Goal: Task Accomplishment & Management: Manage account settings

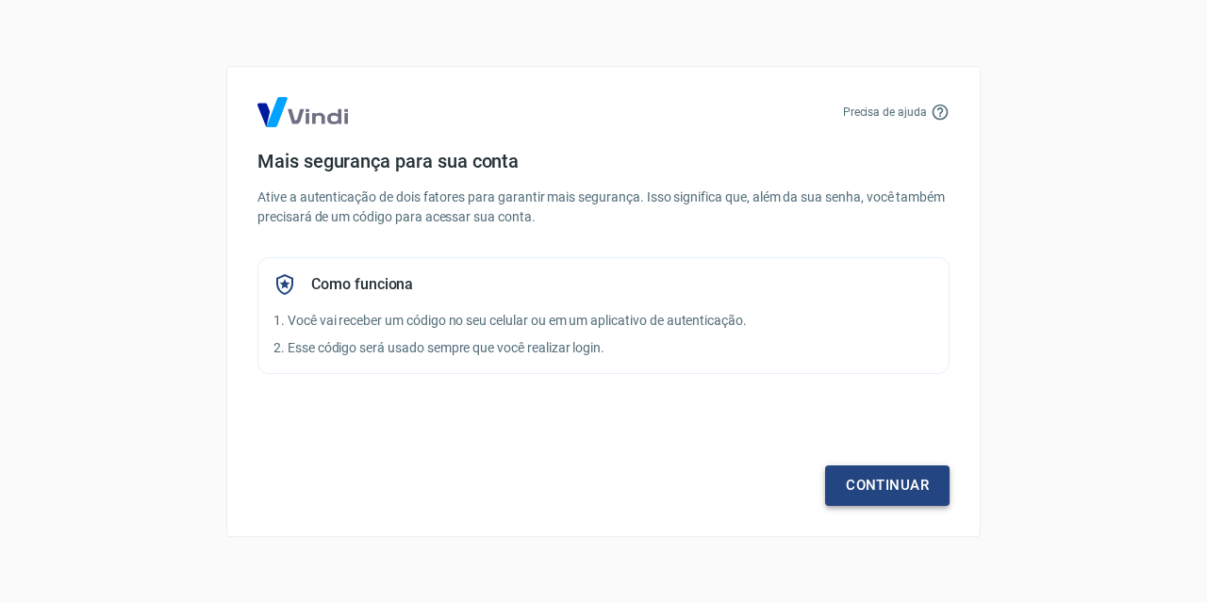
click at [859, 472] on link "Continuar" at bounding box center [887, 486] width 124 height 40
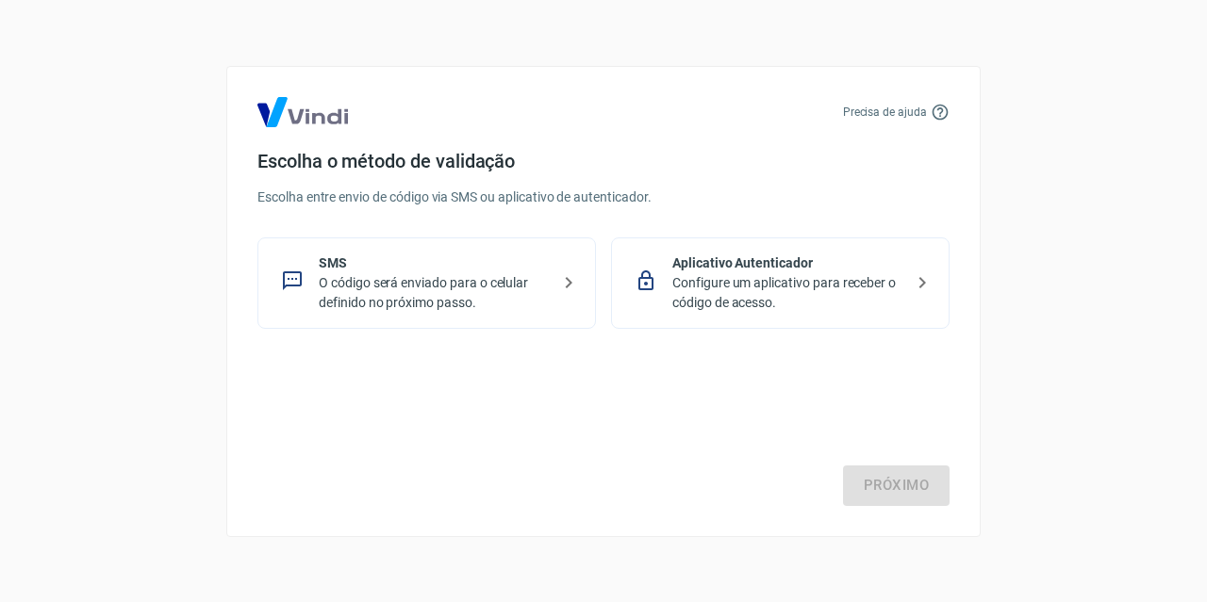
click at [575, 278] on icon at bounding box center [568, 282] width 23 height 23
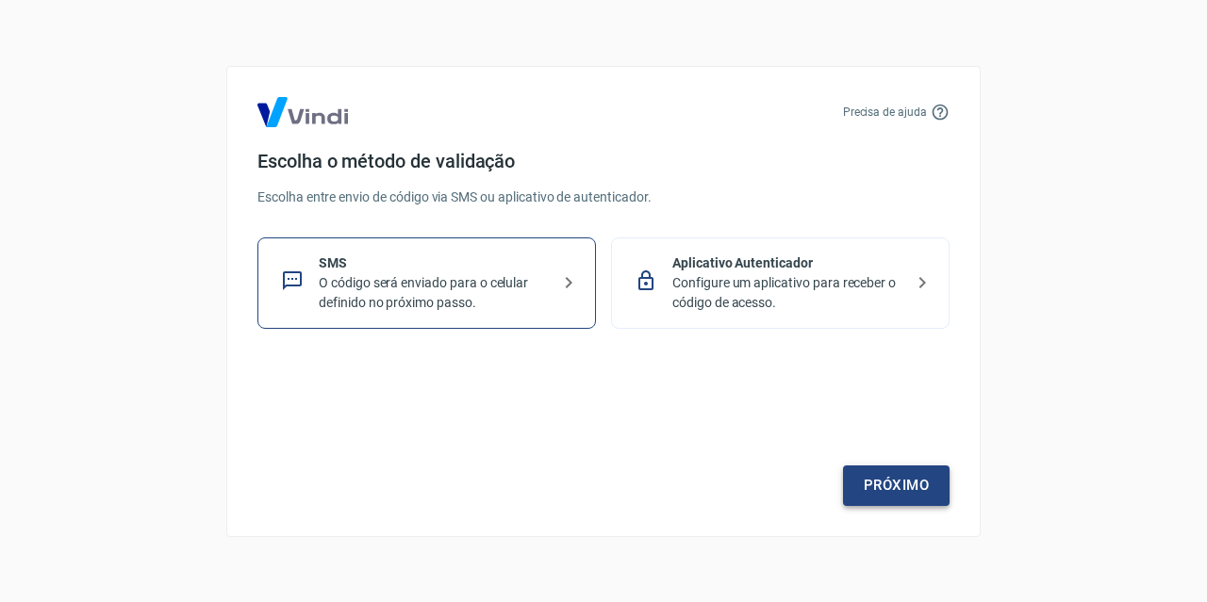
click at [872, 485] on link "Próximo" at bounding box center [896, 486] width 107 height 40
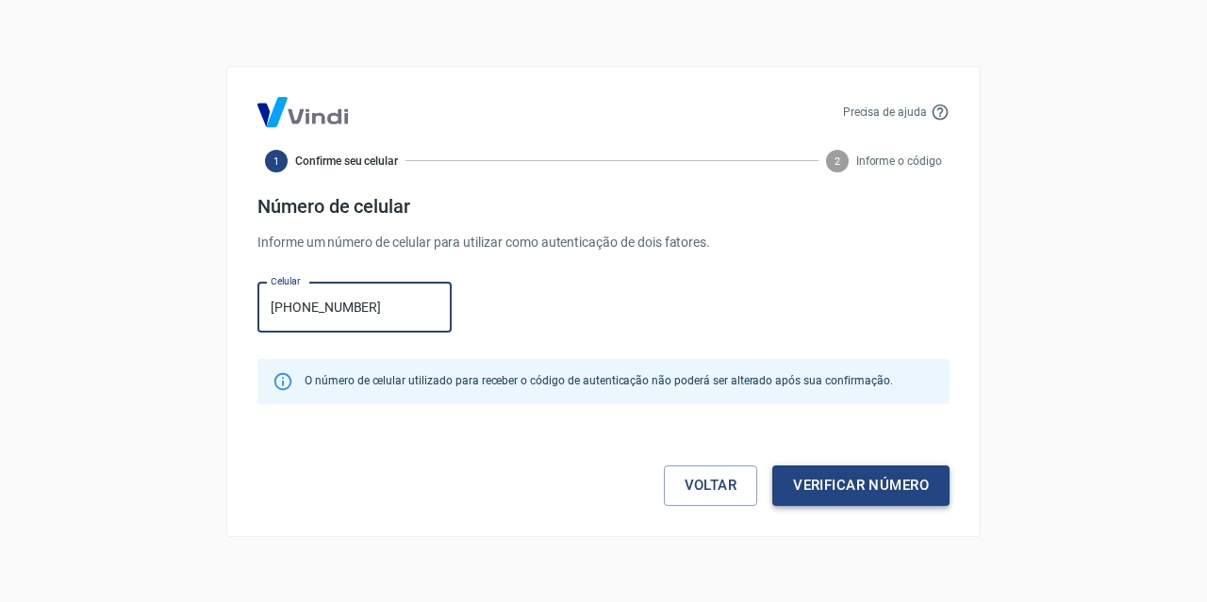
type input "(48) 99110-6606"
click at [833, 473] on button "Verificar número" at bounding box center [860, 486] width 177 height 40
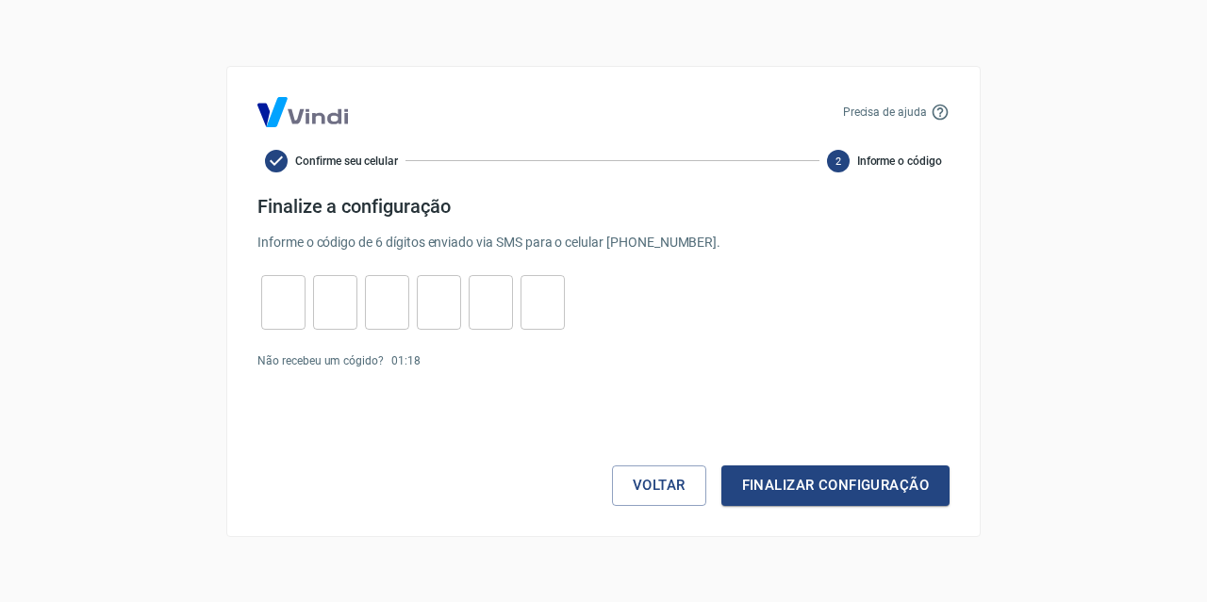
click at [283, 306] on input "tel" at bounding box center [283, 302] width 44 height 41
type input "0"
type input "3"
type input "7"
type input "3"
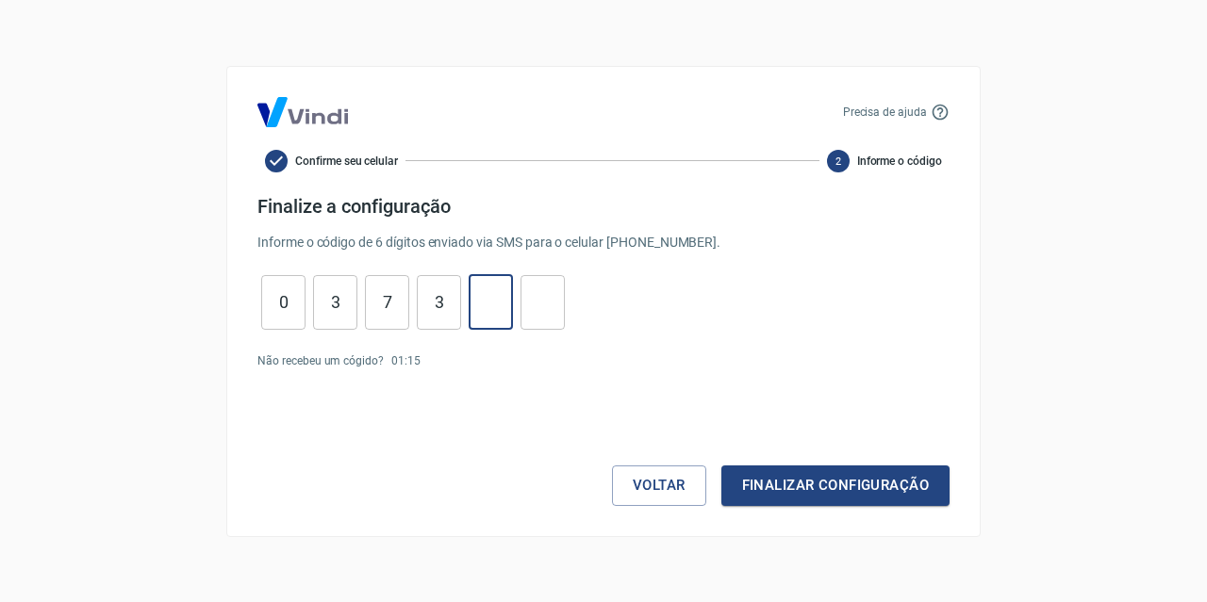
type input "7"
type input "1"
click at [721, 466] on button "Finalizar configuração" at bounding box center [835, 486] width 228 height 40
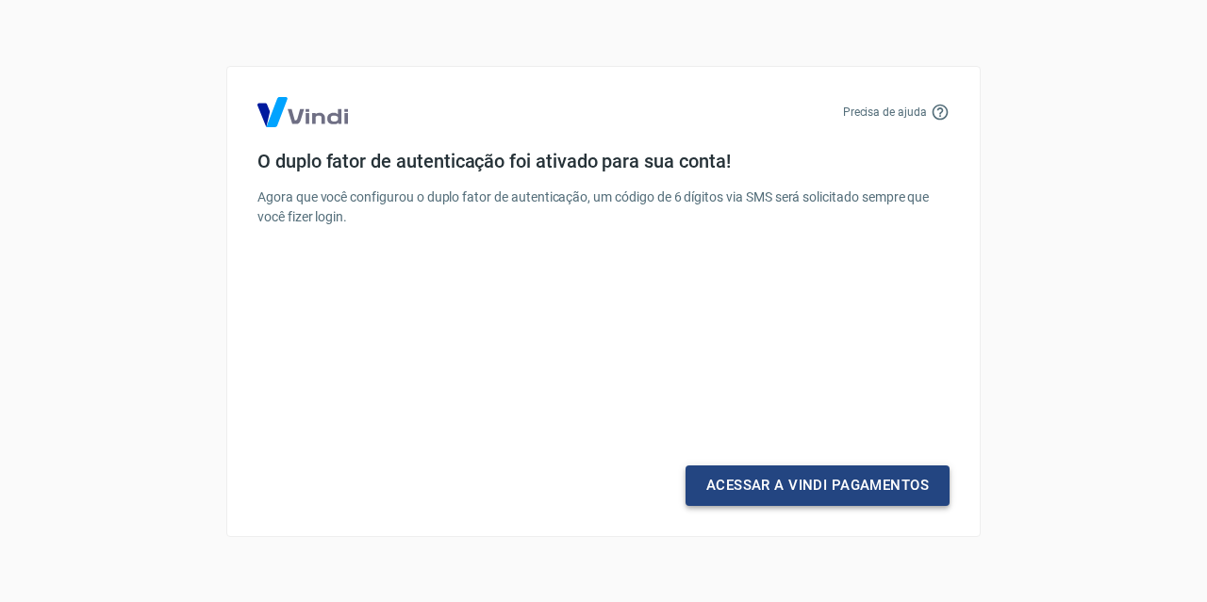
click at [765, 474] on link "Acessar a Vindi Pagamentos" at bounding box center [817, 486] width 264 height 40
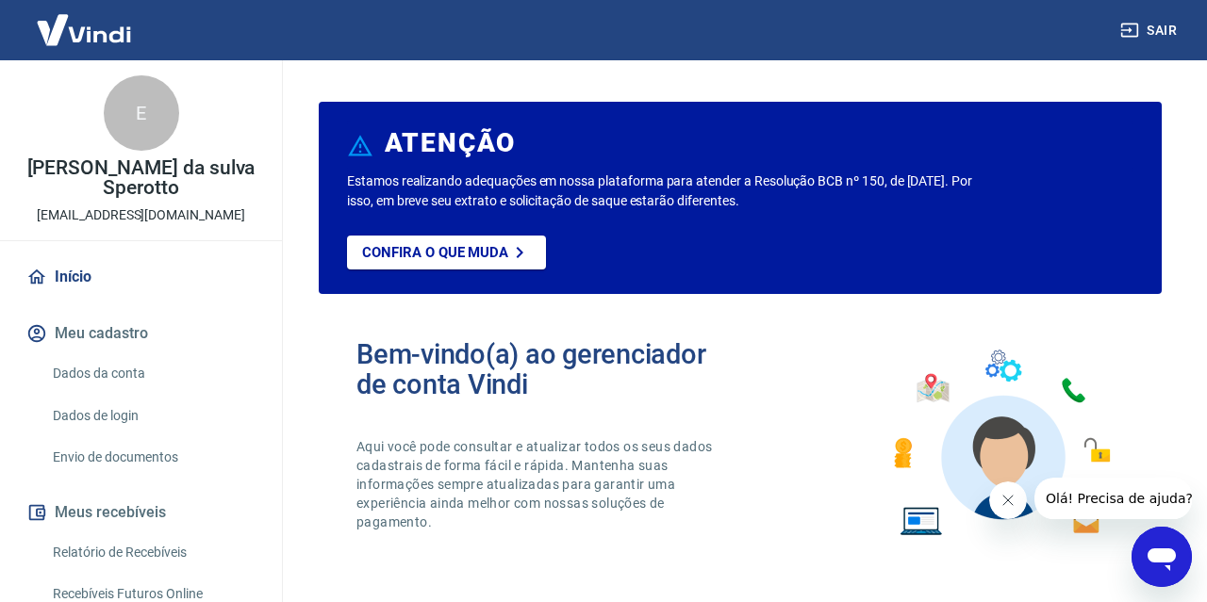
click at [127, 354] on link "Dados da conta" at bounding box center [152, 373] width 214 height 39
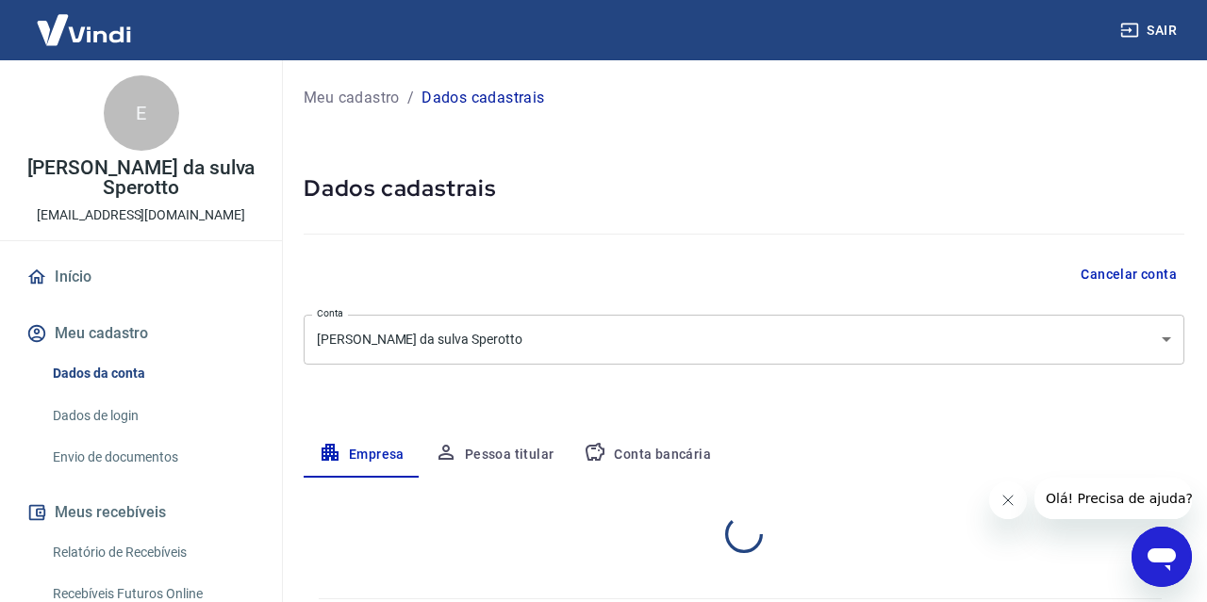
select select "SC"
select select "business"
click at [398, 336] on body "Sair E Emanuel da sulva Sperotto manosperotto@hotmail.com Início Meu cadastro D…" at bounding box center [603, 301] width 1207 height 602
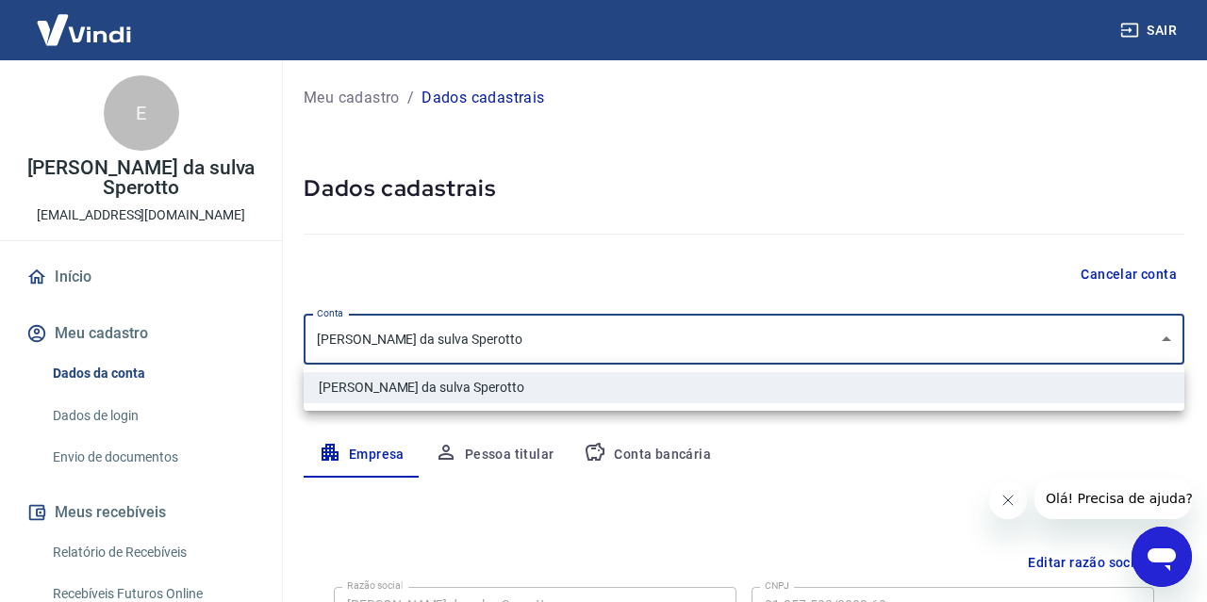
click at [421, 337] on div at bounding box center [603, 301] width 1207 height 602
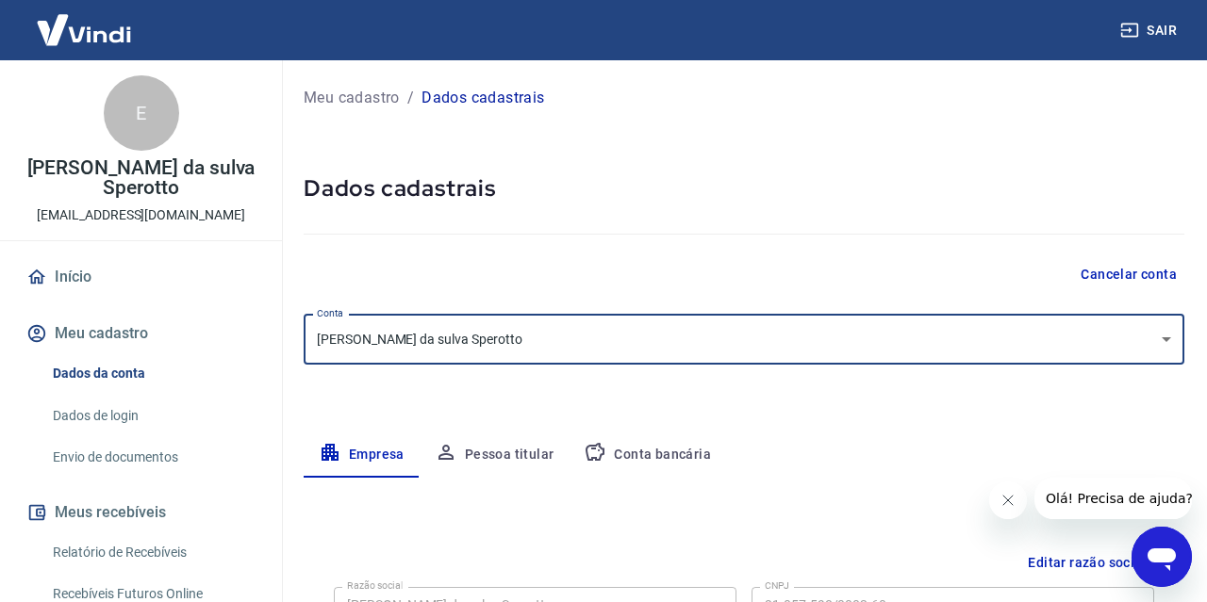
click at [442, 337] on body "Sair E Emanuel da sulva Sperotto manosperotto@hotmail.com Início Meu cadastro D…" at bounding box center [603, 301] width 1207 height 602
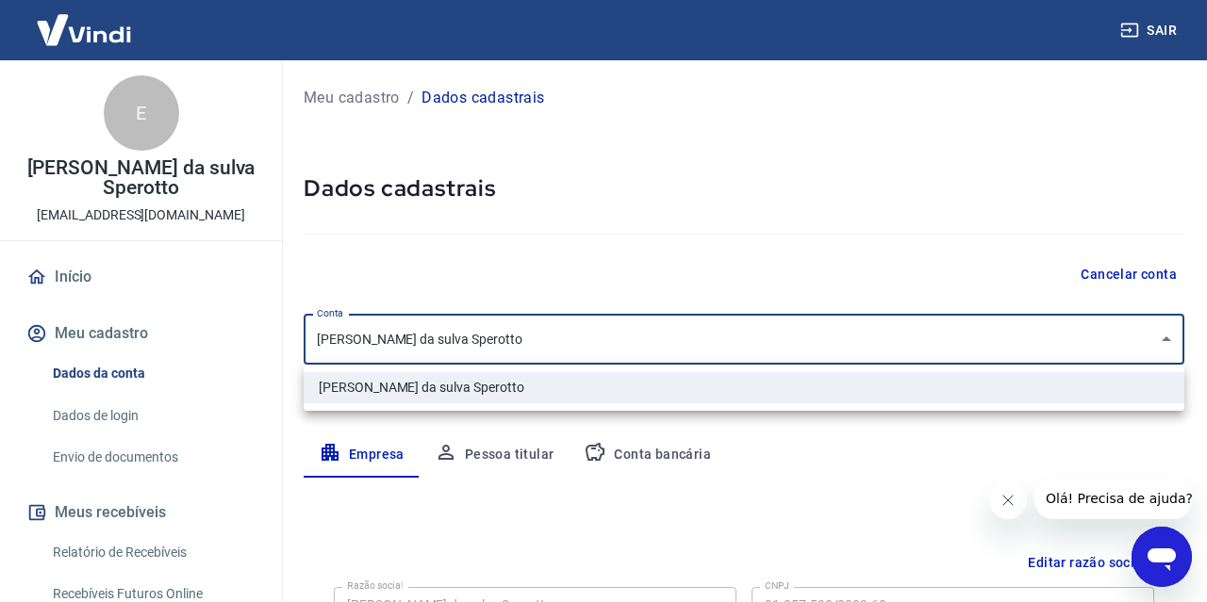
click at [442, 337] on div at bounding box center [603, 301] width 1207 height 602
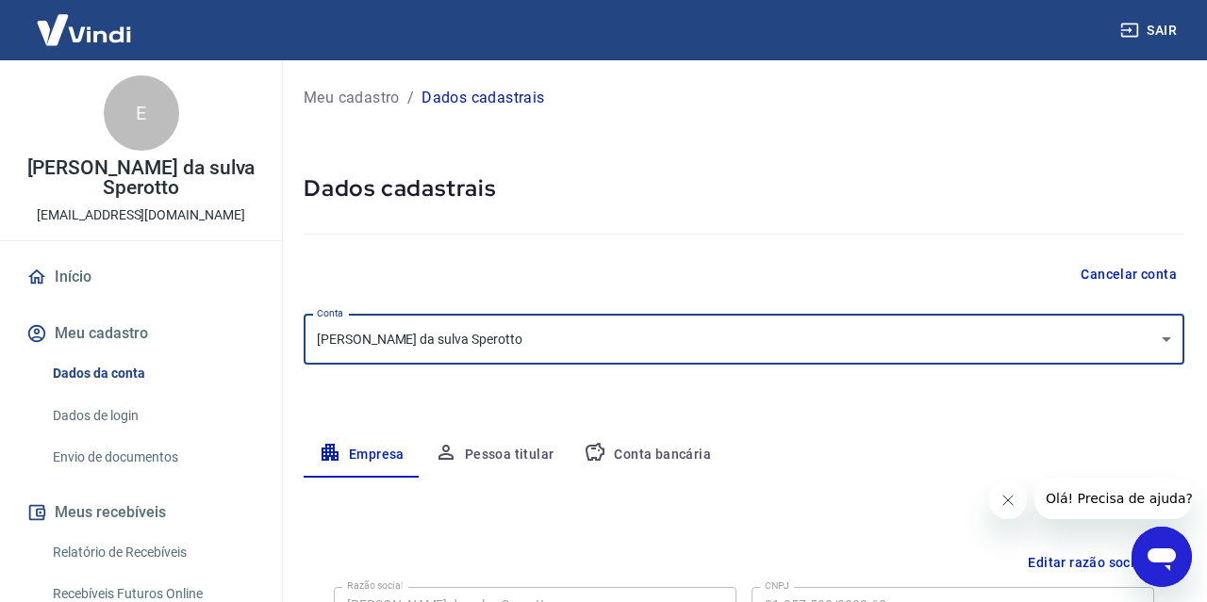
click at [419, 337] on body "Sair E Emanuel da sulva Sperotto manosperotto@hotmail.com Início Meu cadastro D…" at bounding box center [603, 301] width 1207 height 602
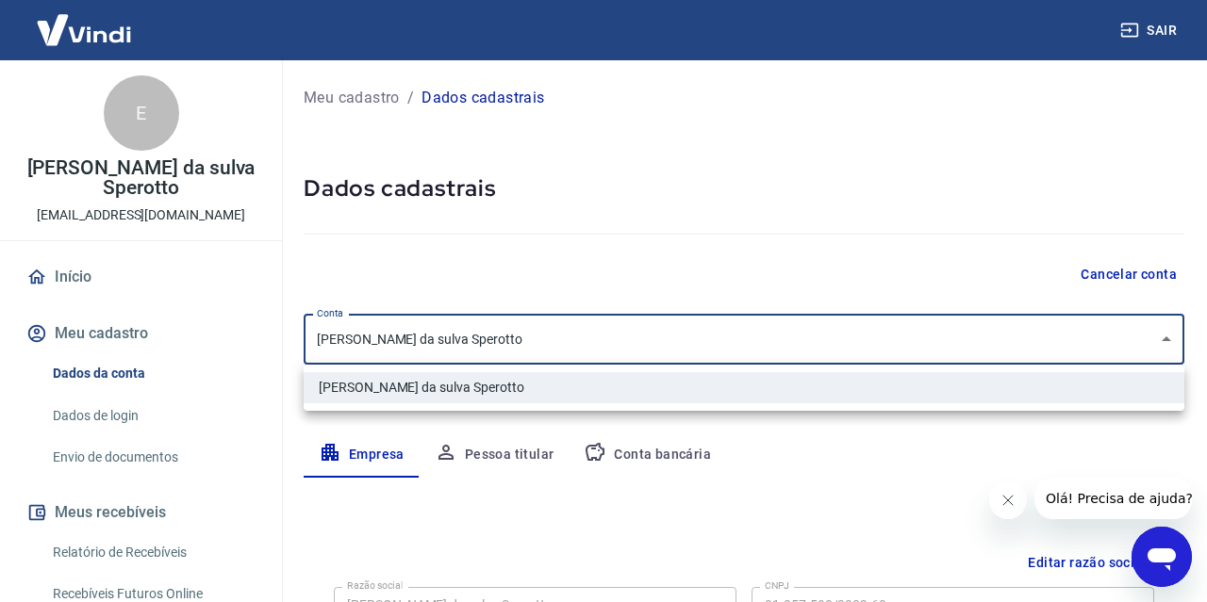
click at [119, 390] on div at bounding box center [603, 301] width 1207 height 602
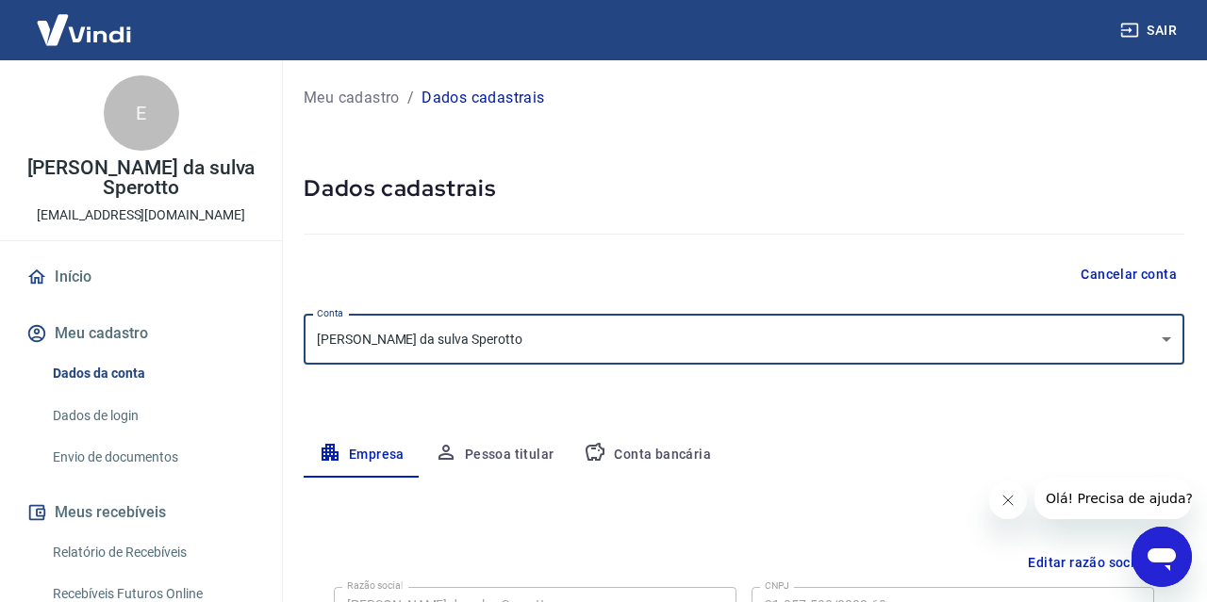
click at [141, 398] on link "Dados de login" at bounding box center [152, 416] width 214 height 39
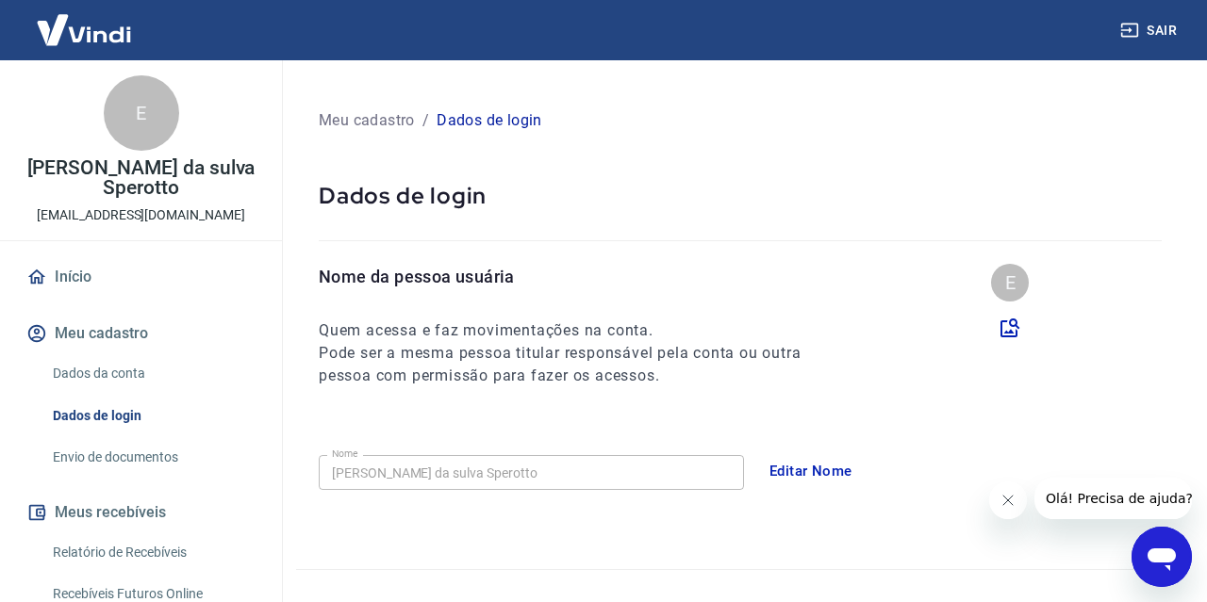
scroll to position [30, 0]
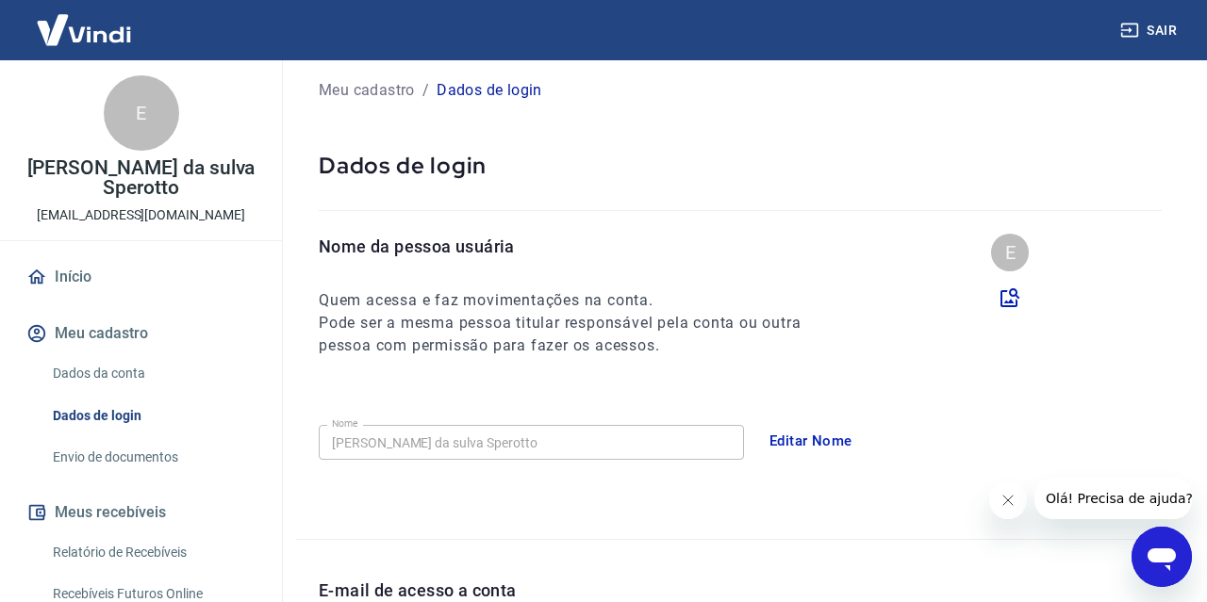
click at [791, 438] on button "Editar Nome" at bounding box center [811, 441] width 104 height 40
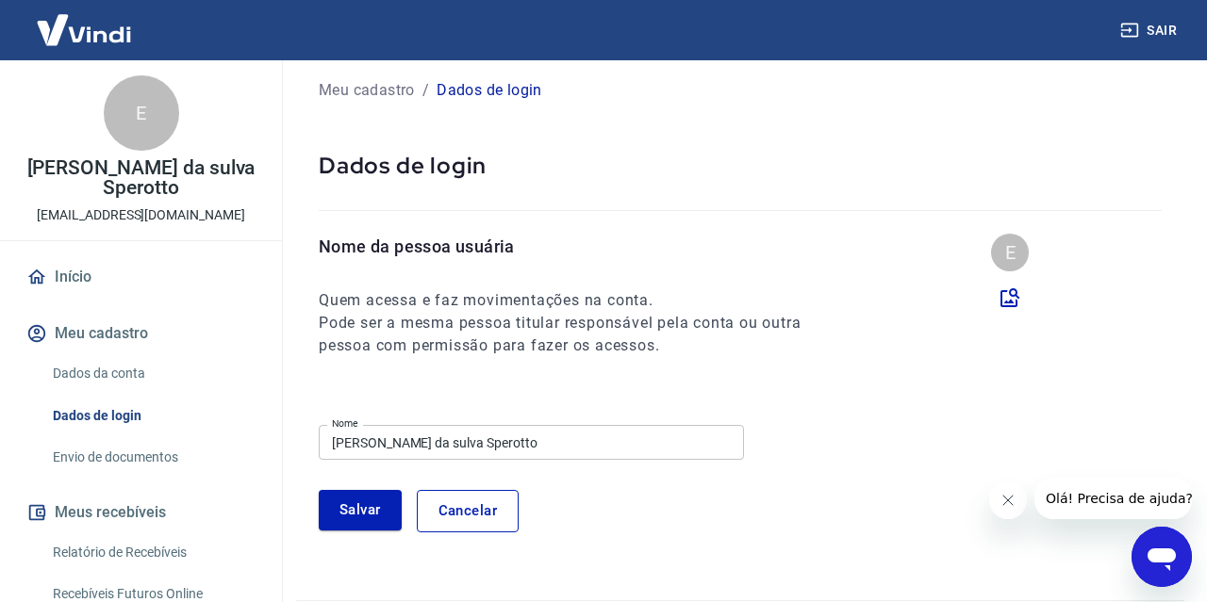
click at [416, 447] on input "[PERSON_NAME] da sulva Sperotto" at bounding box center [531, 442] width 425 height 35
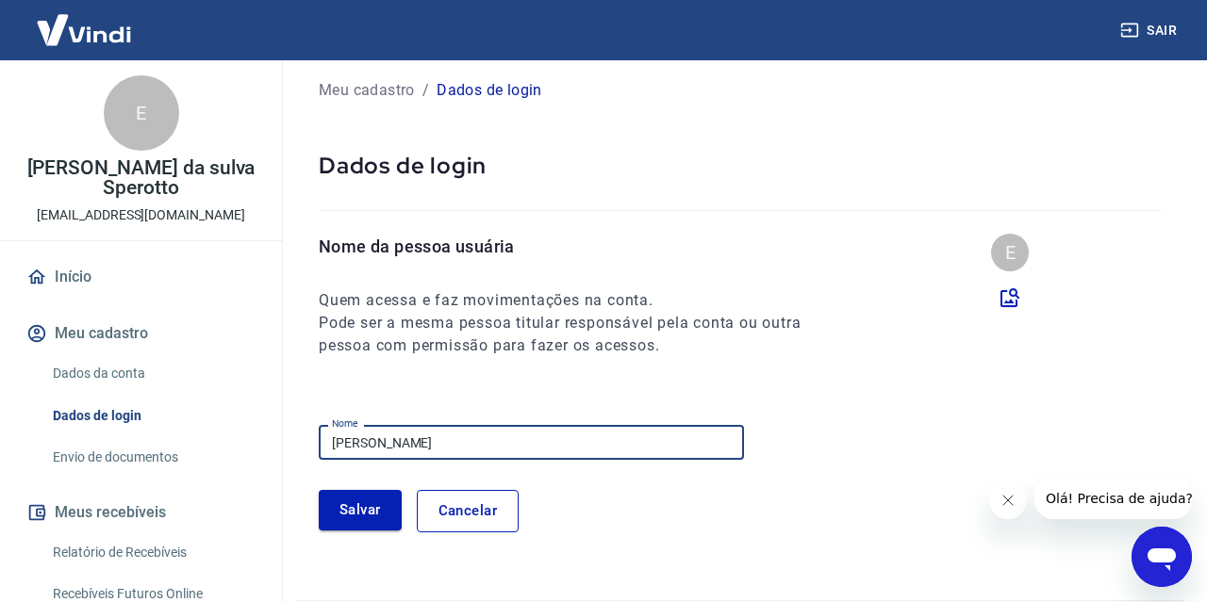
type input "[PERSON_NAME]"
click at [370, 503] on button "Salvar" at bounding box center [360, 510] width 83 height 40
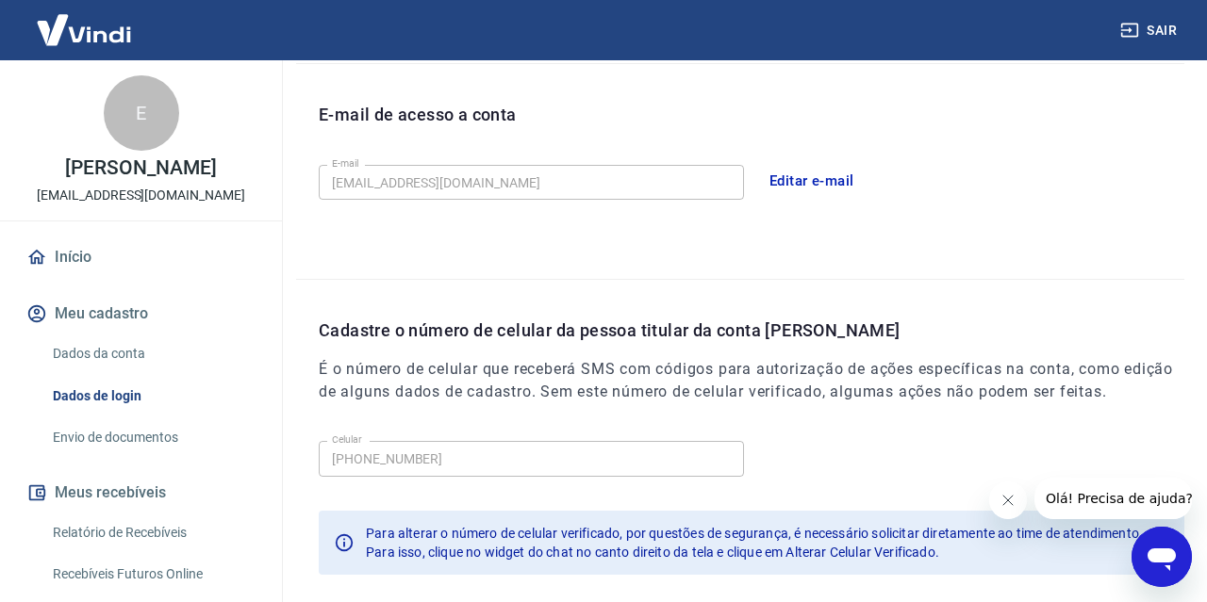
scroll to position [605, 0]
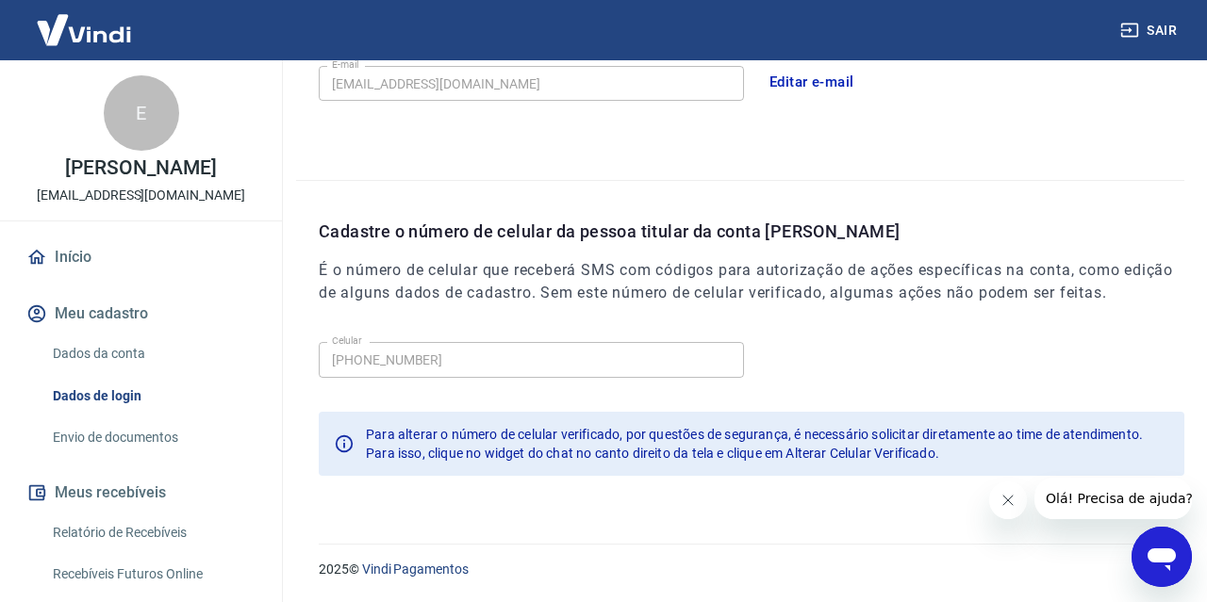
click at [103, 362] on link "Dados da conta" at bounding box center [152, 354] width 214 height 39
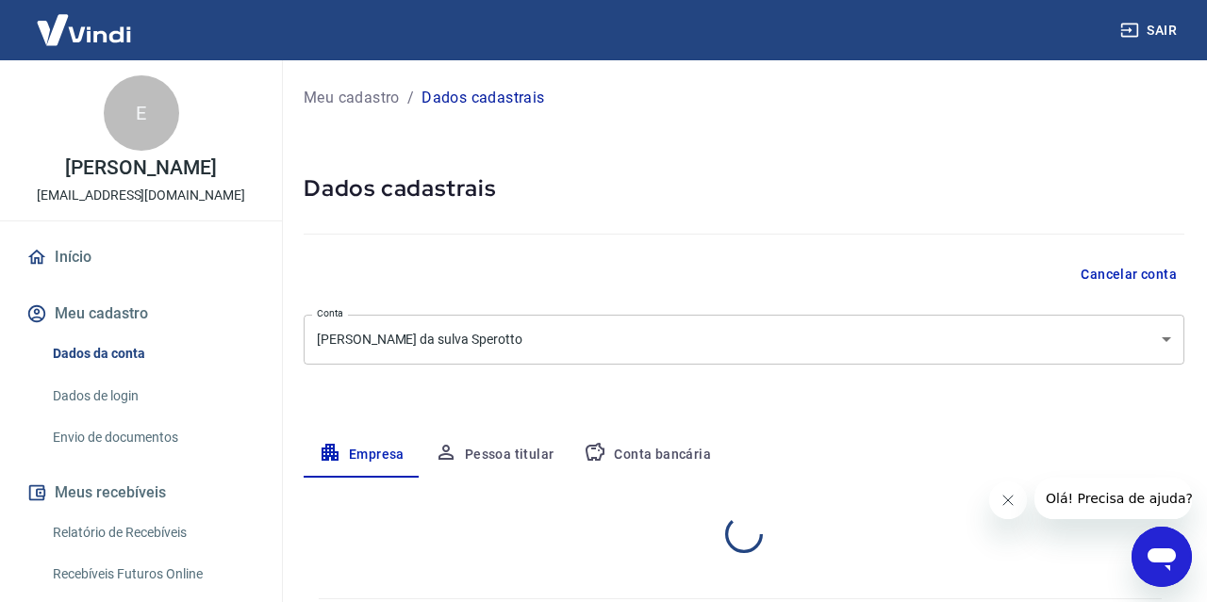
select select "SC"
select select "business"
click at [494, 455] on button "Pessoa titular" at bounding box center [494, 455] width 150 height 45
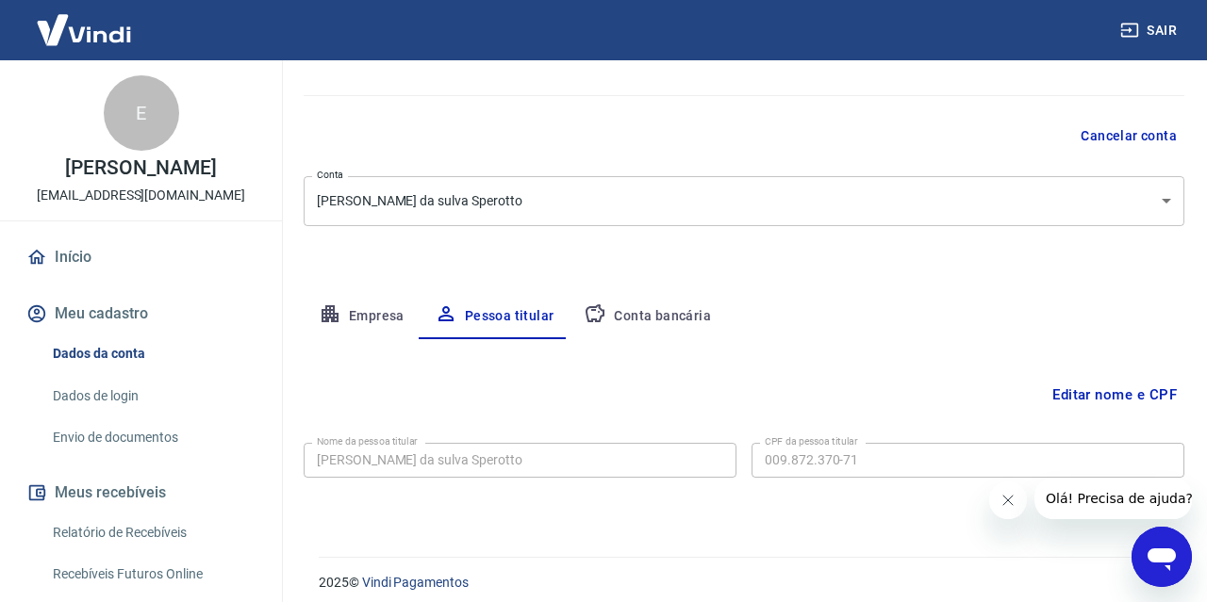
scroll to position [152, 0]
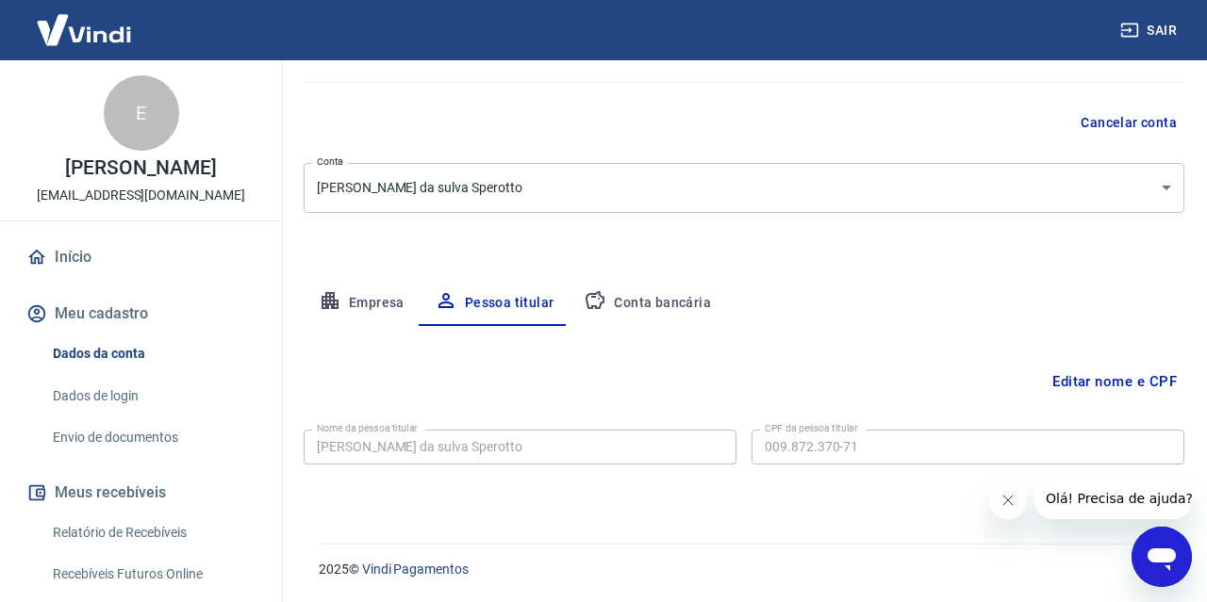
click at [1095, 385] on button "Editar nome e CPF" at bounding box center [1114, 382] width 140 height 36
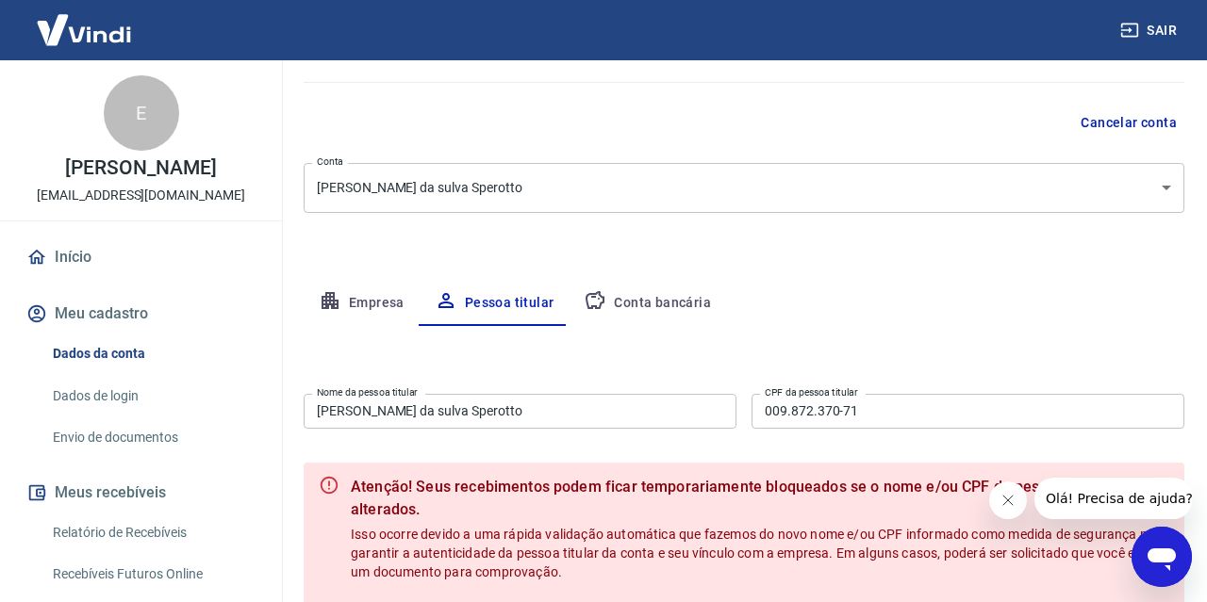
click at [397, 417] on input "[PERSON_NAME] da sulva Sperotto" at bounding box center [520, 411] width 433 height 35
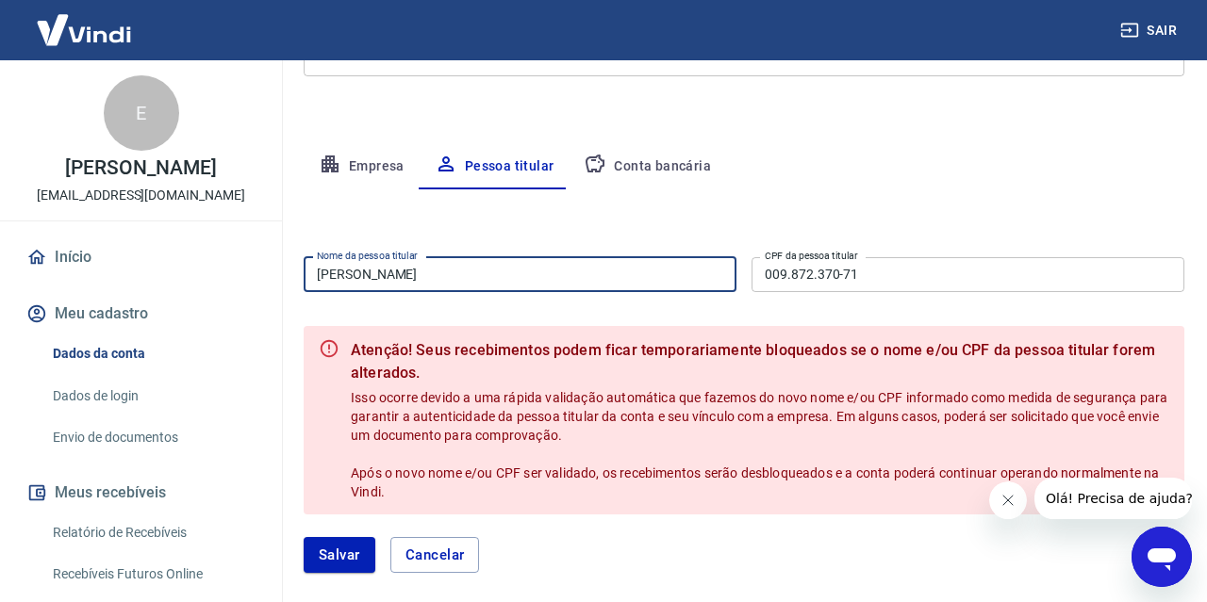
scroll to position [309, 0]
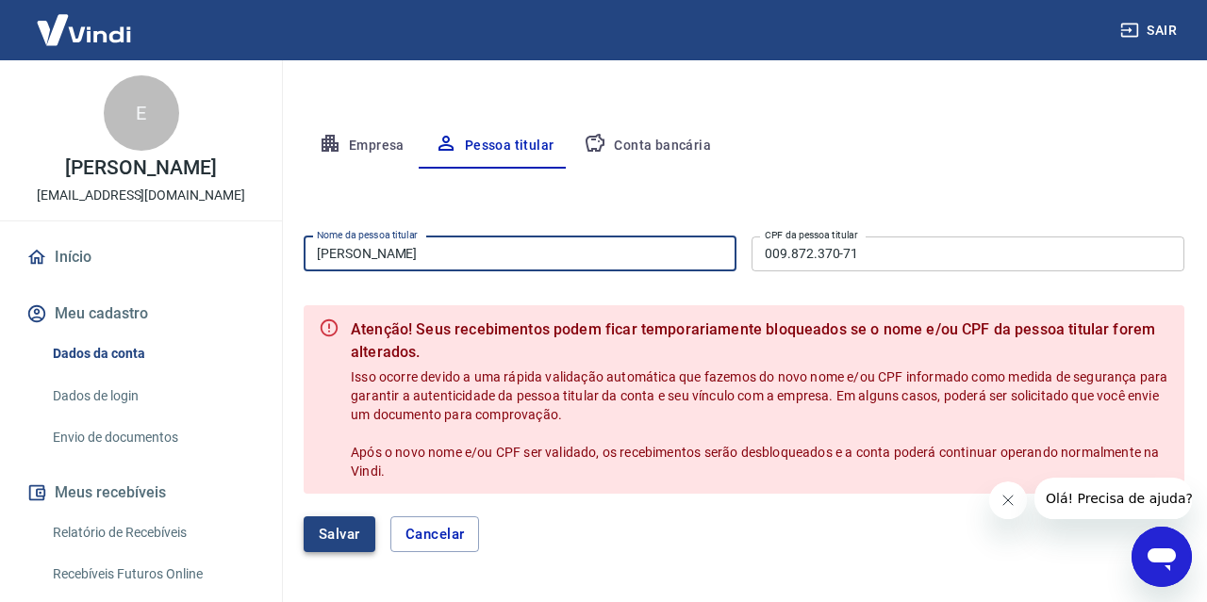
type input "[PERSON_NAME]"
click at [353, 530] on button "Salvar" at bounding box center [340, 535] width 72 height 36
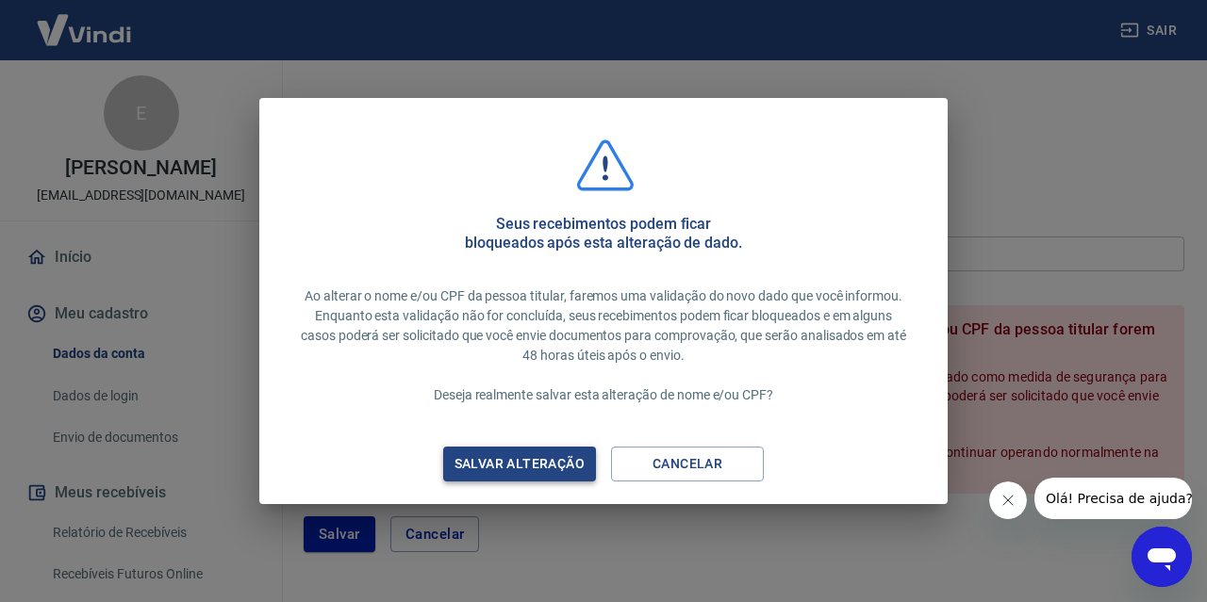
click at [561, 464] on div "Salvar alteração" at bounding box center [519, 464] width 175 height 24
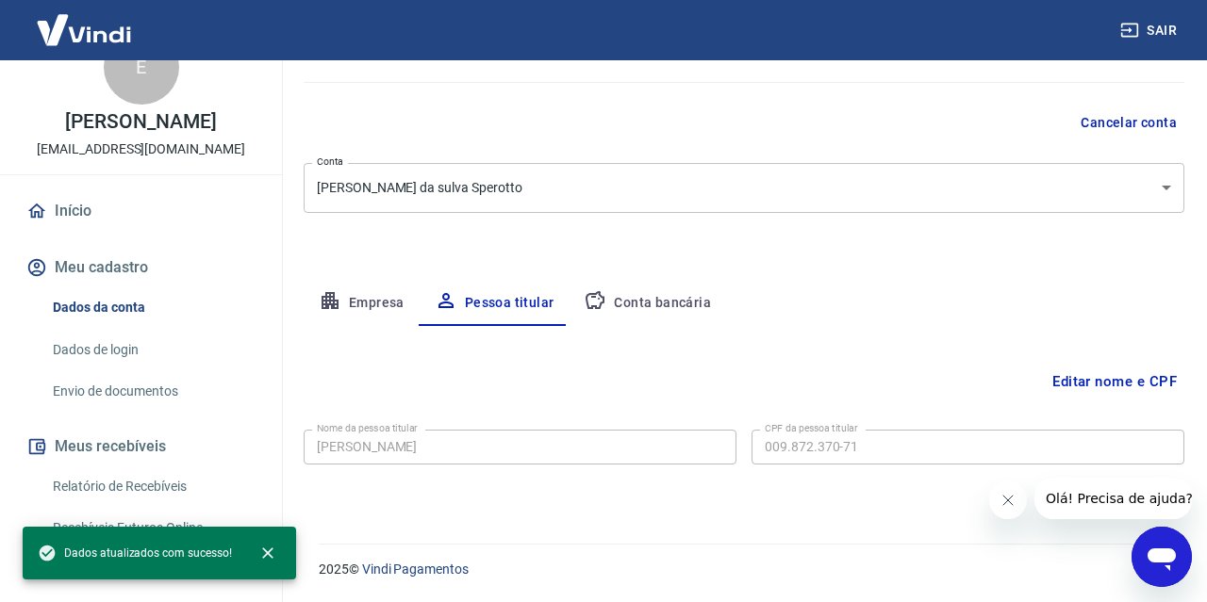
scroll to position [54, 0]
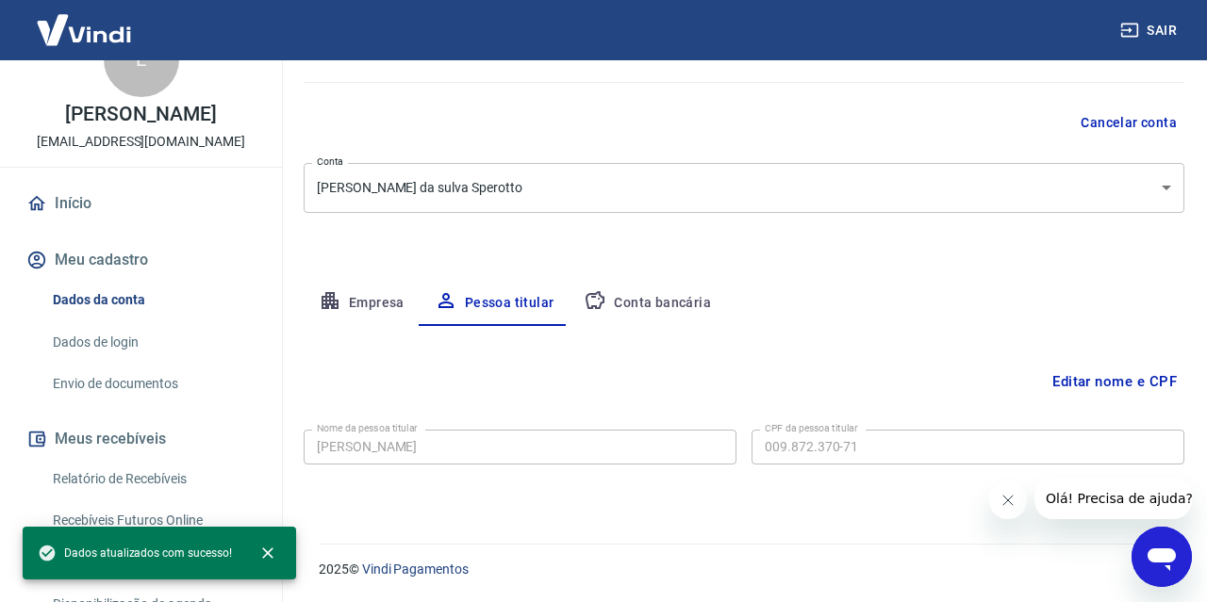
click at [134, 387] on link "Envio de documentos" at bounding box center [152, 384] width 214 height 39
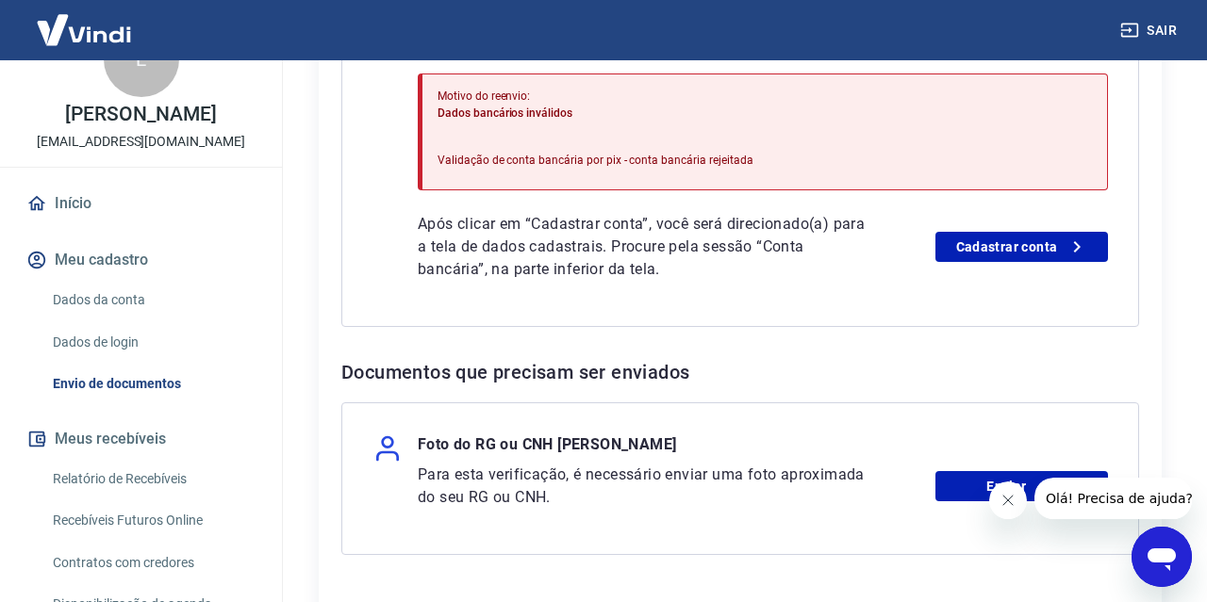
scroll to position [664, 0]
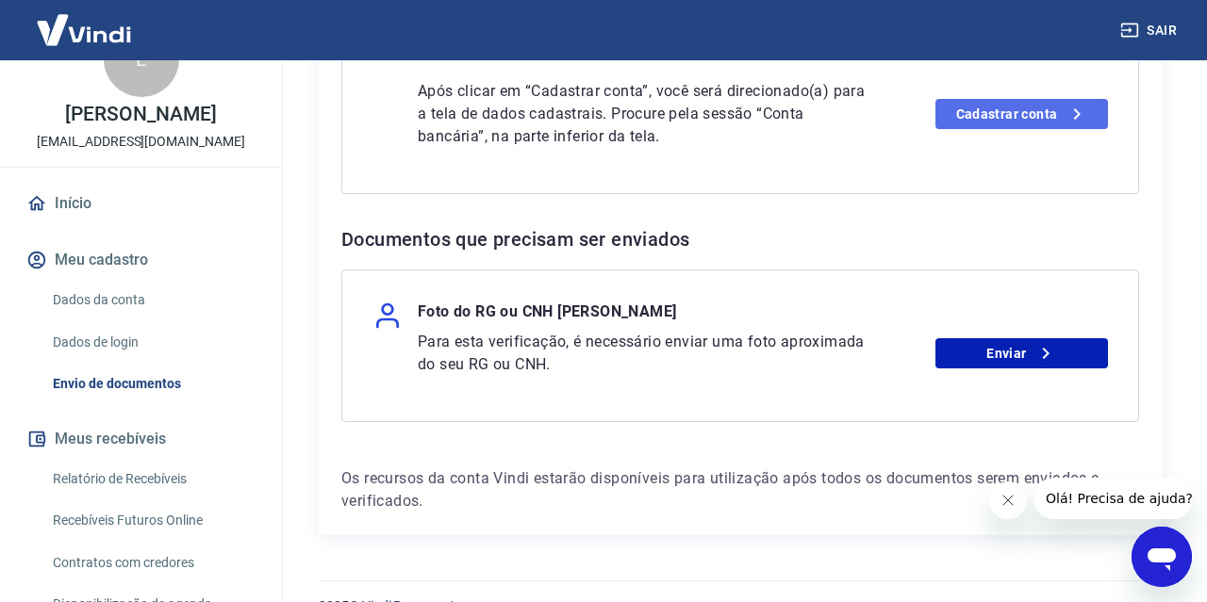
click at [1033, 108] on link "Cadastrar conta" at bounding box center [1021, 114] width 173 height 30
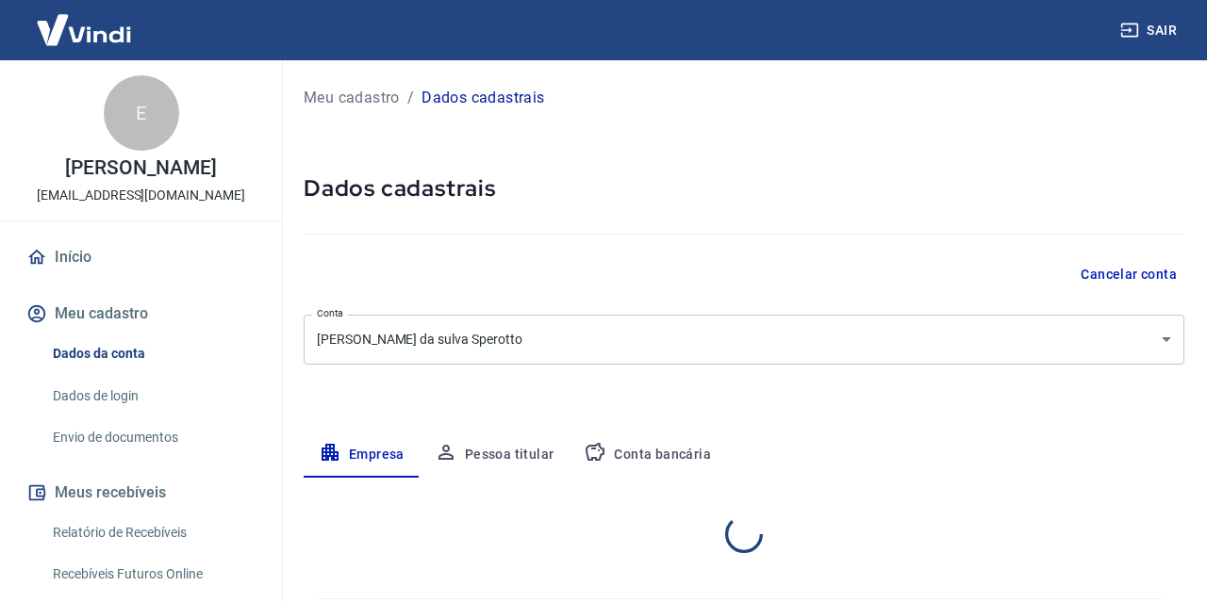
select select "SC"
select select "business"
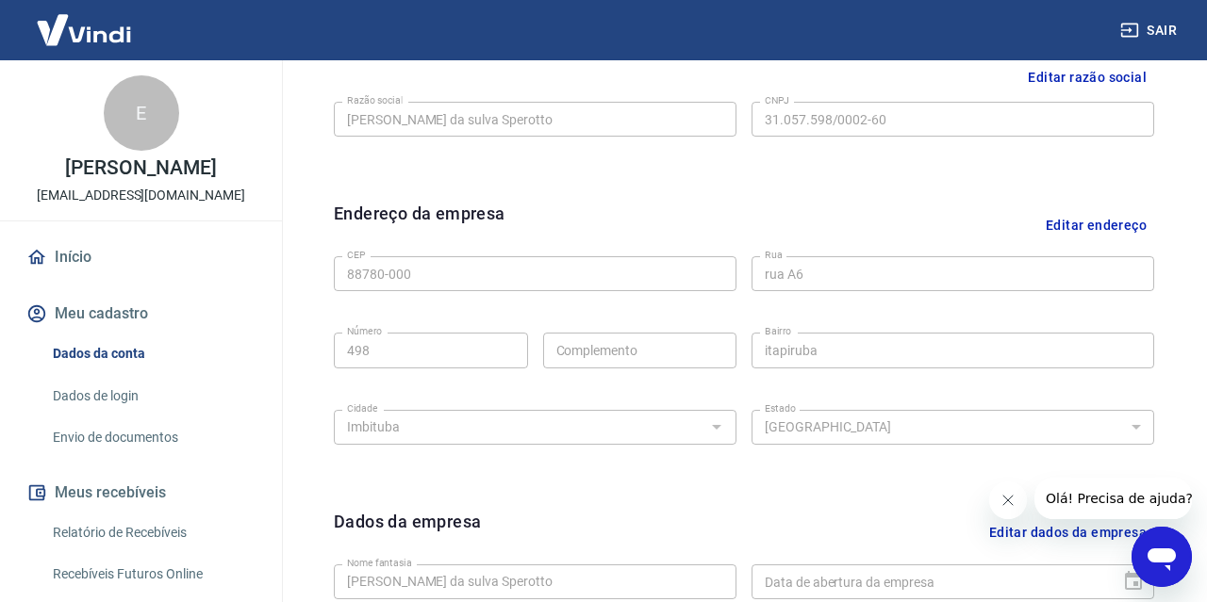
scroll to position [489, 0]
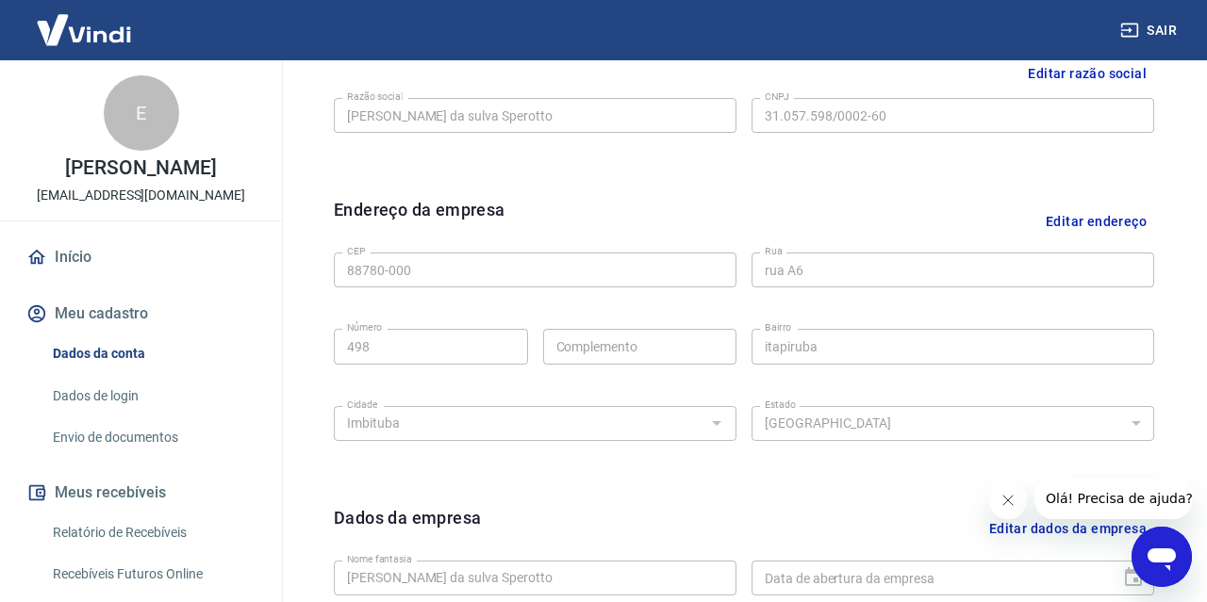
click at [1081, 222] on button "Editar endereço" at bounding box center [1096, 221] width 116 height 48
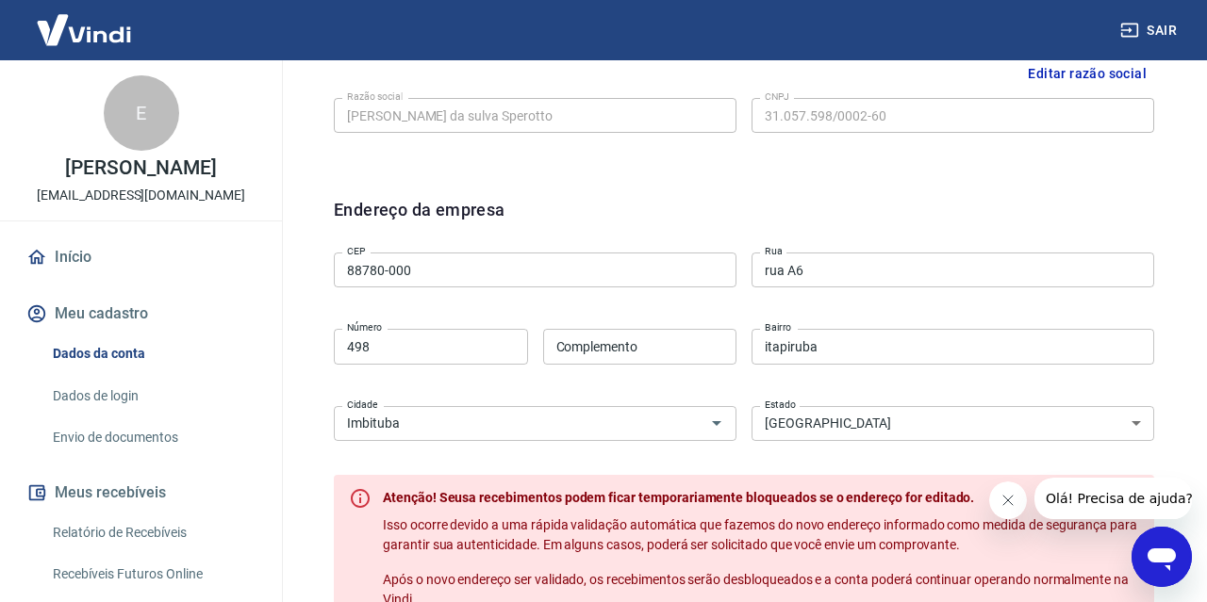
click at [595, 348] on div "Complemento Complemento" at bounding box center [640, 346] width 194 height 35
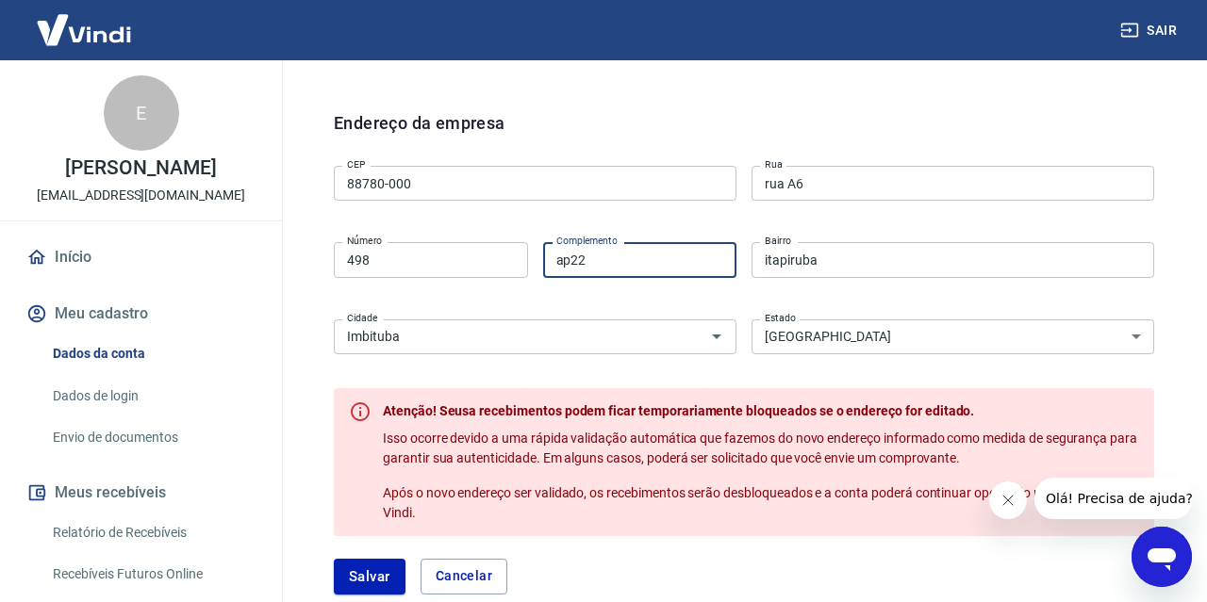
scroll to position [584, 0]
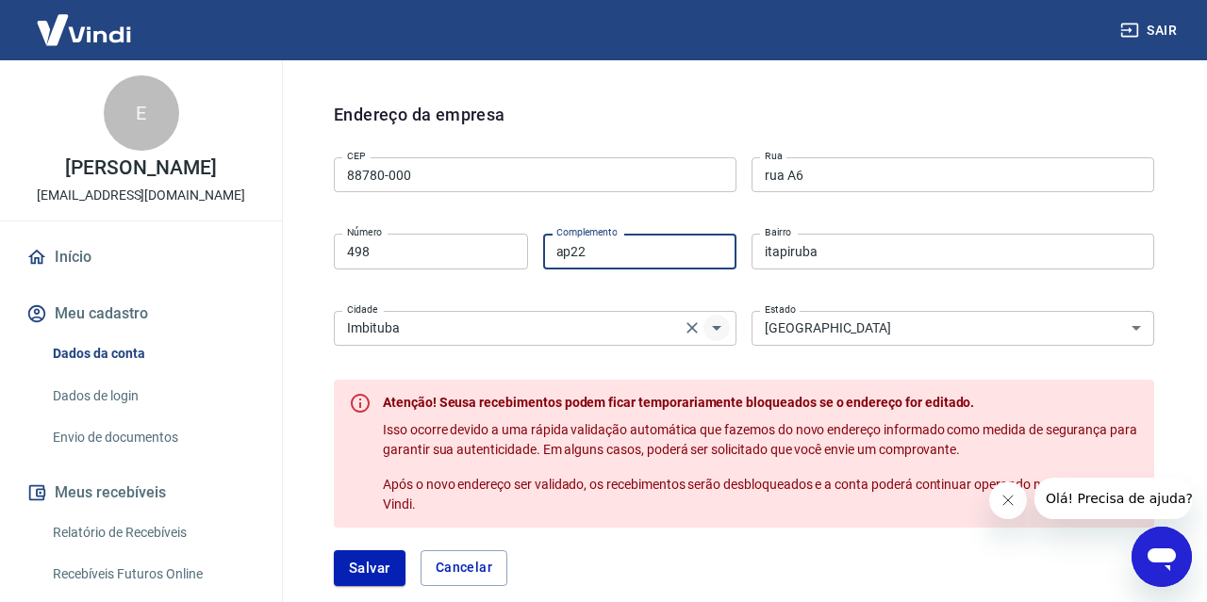
click at [715, 330] on icon "Abrir" at bounding box center [716, 328] width 9 height 5
type input "ap22"
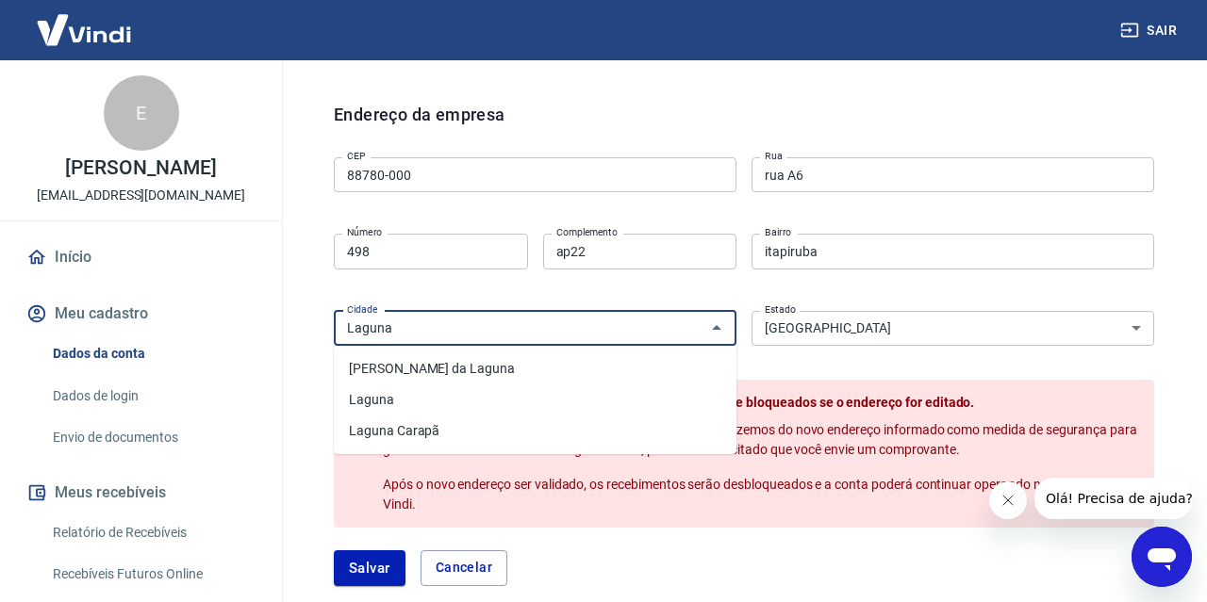
click at [719, 307] on div "Cidade Laguna Cidade" at bounding box center [535, 327] width 403 height 46
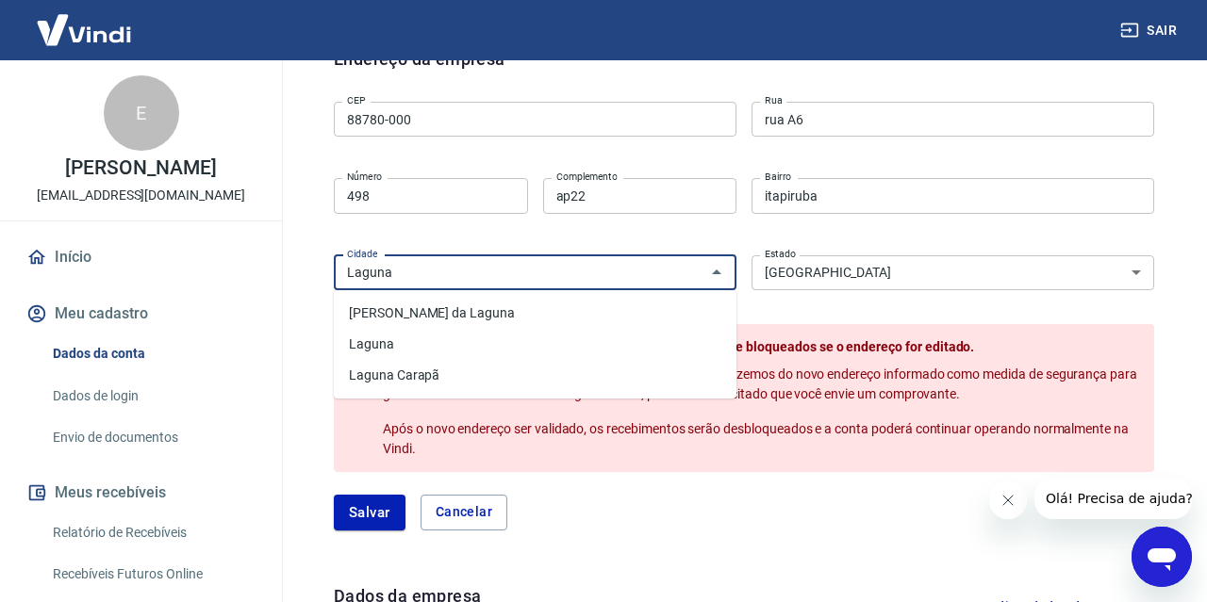
click at [516, 347] on li "Laguna" at bounding box center [535, 344] width 403 height 31
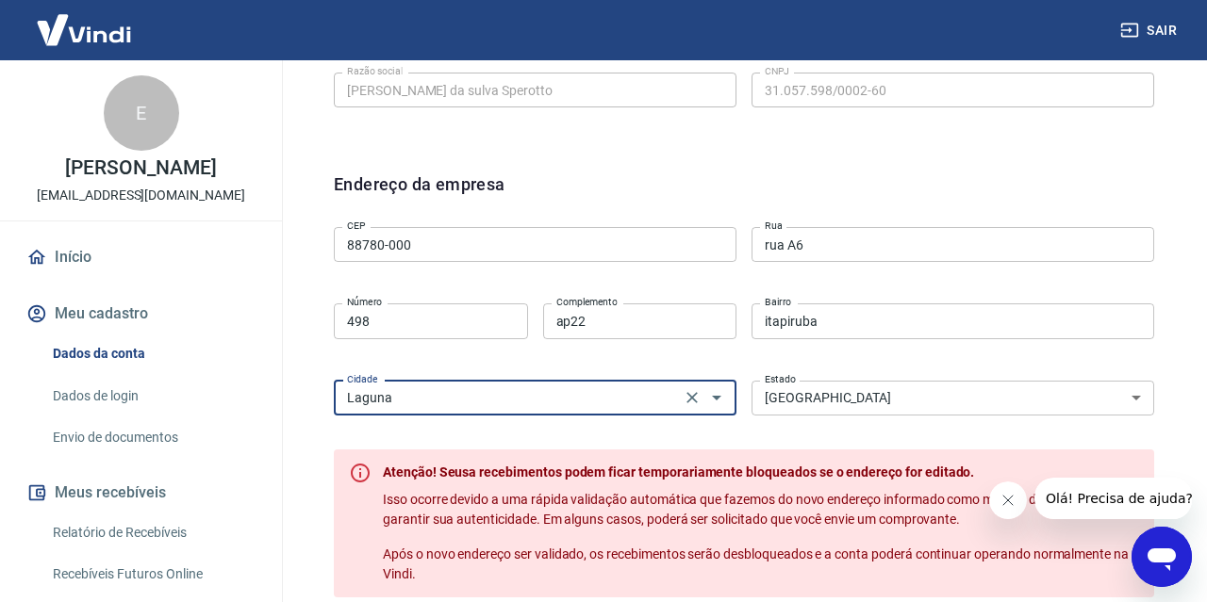
scroll to position [516, 0]
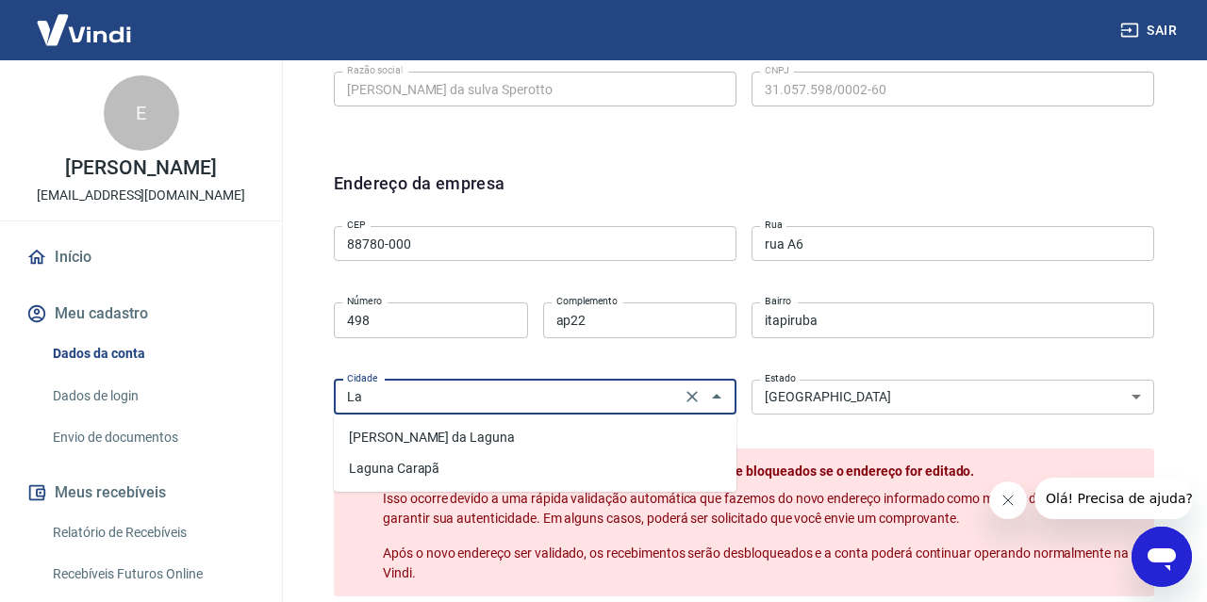
type input "L"
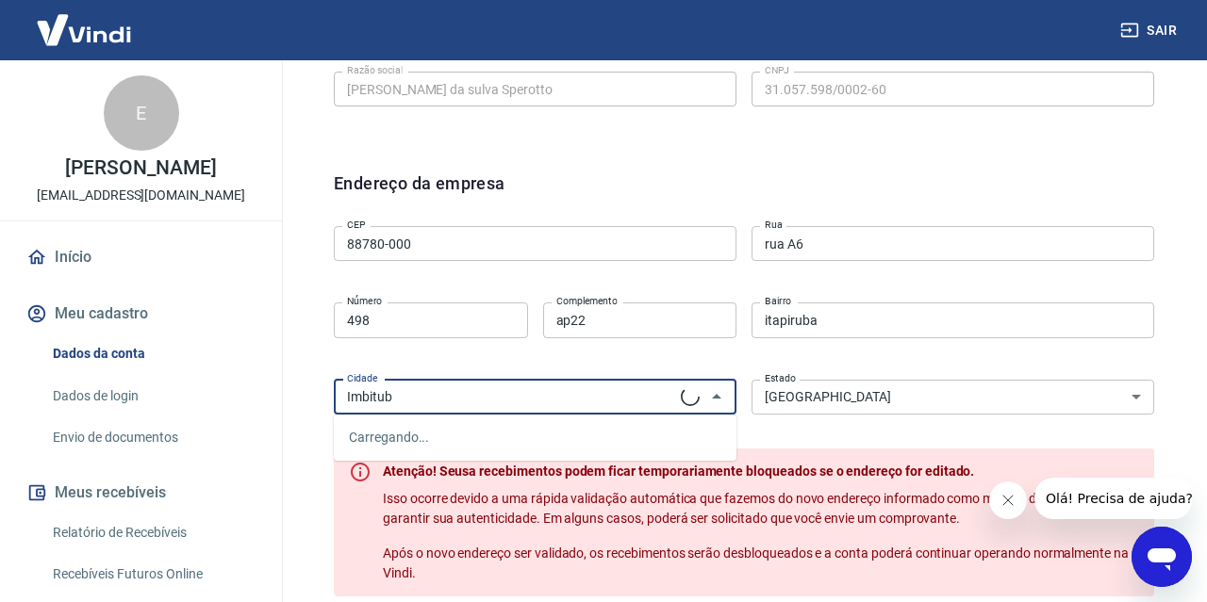
type input "Imbituba"
click at [370, 447] on li "Imbituba" at bounding box center [535, 437] width 403 height 31
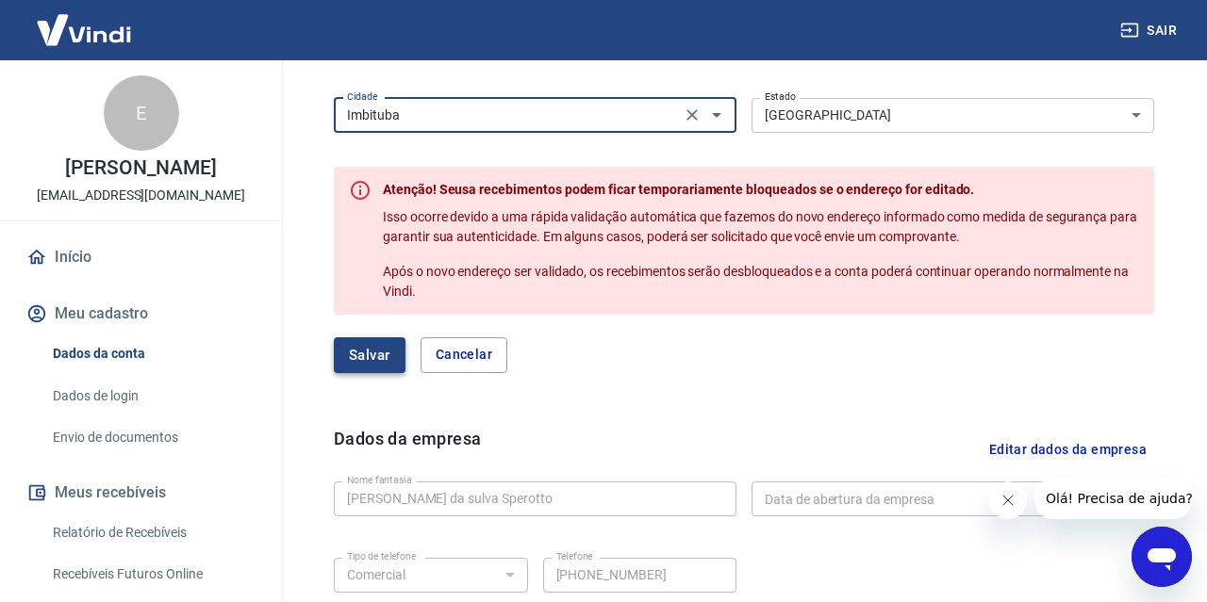
click at [366, 368] on button "Salvar" at bounding box center [370, 355] width 72 height 36
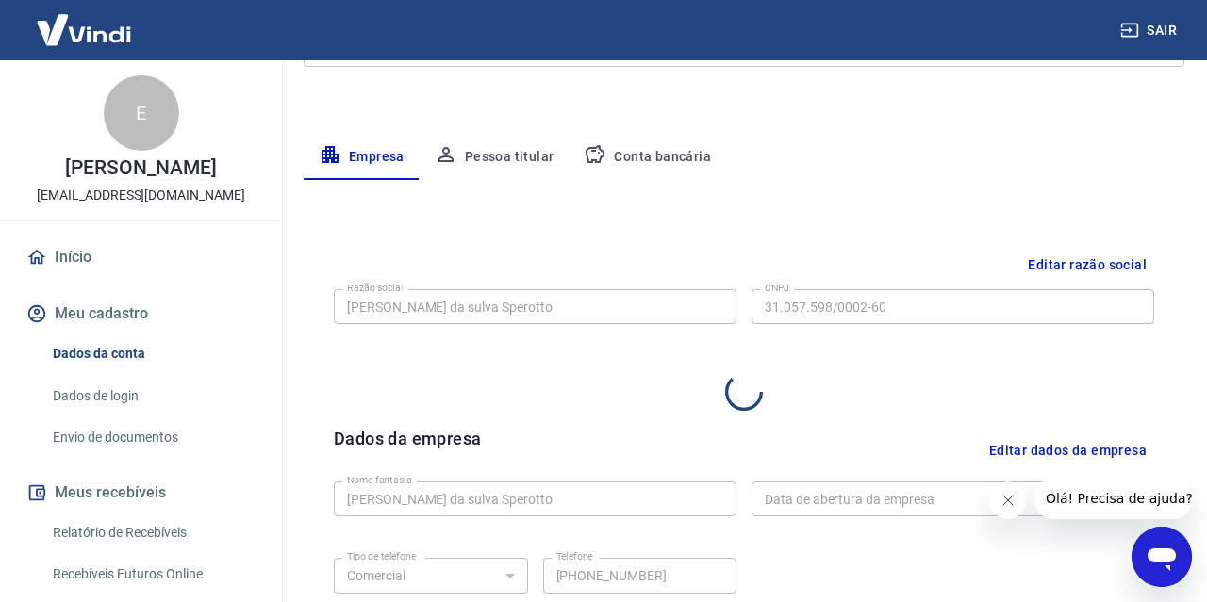
scroll to position [568, 0]
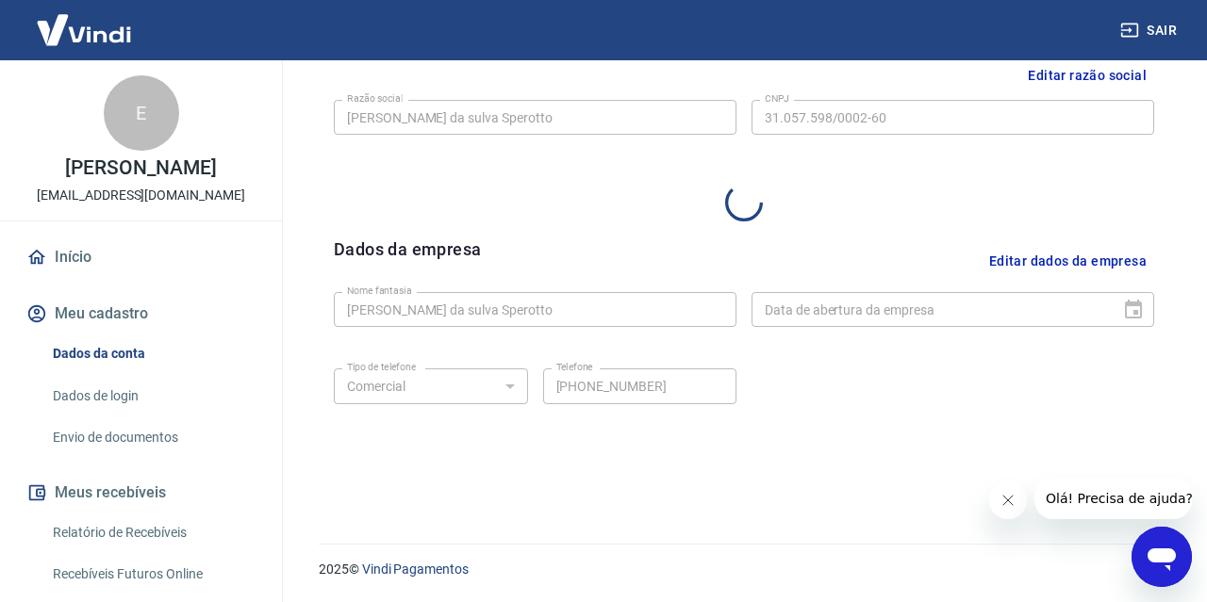
select select "SC"
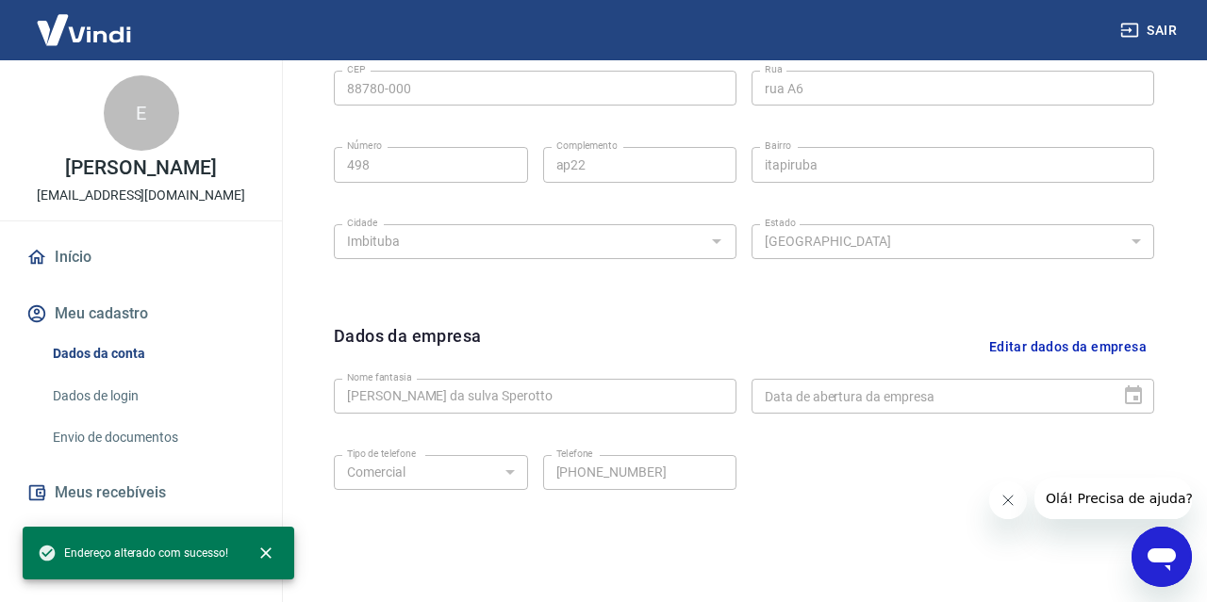
scroll to position [670, 0]
click at [1053, 351] on button "Editar dados da empresa" at bounding box center [1067, 348] width 173 height 48
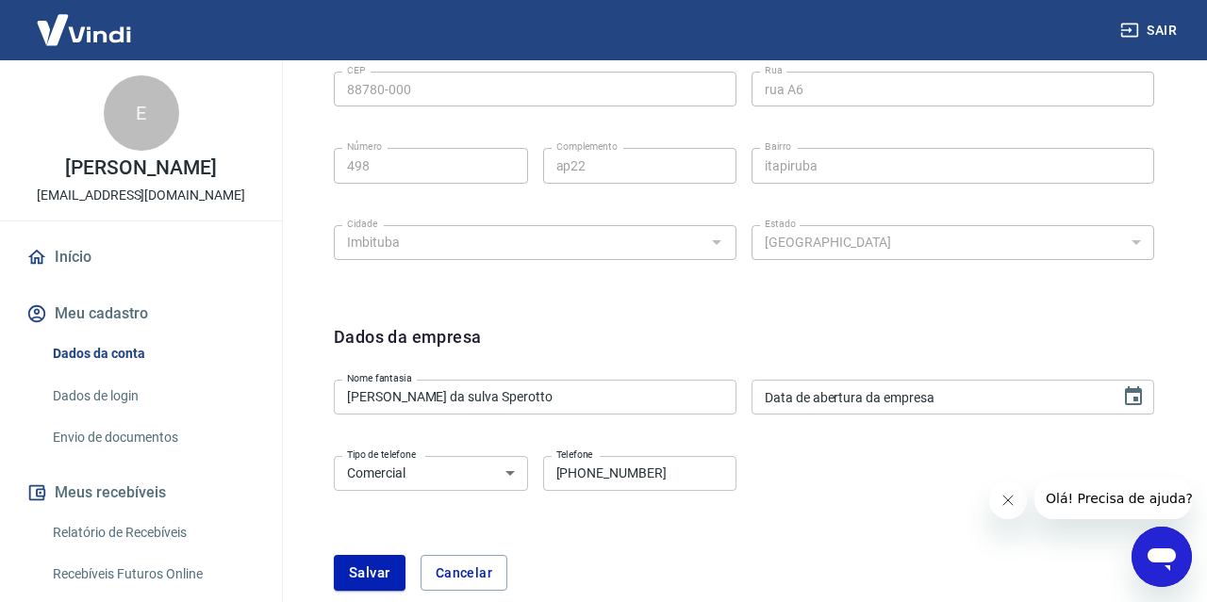
click at [446, 402] on input "[PERSON_NAME] da sulva Sperotto" at bounding box center [535, 397] width 403 height 35
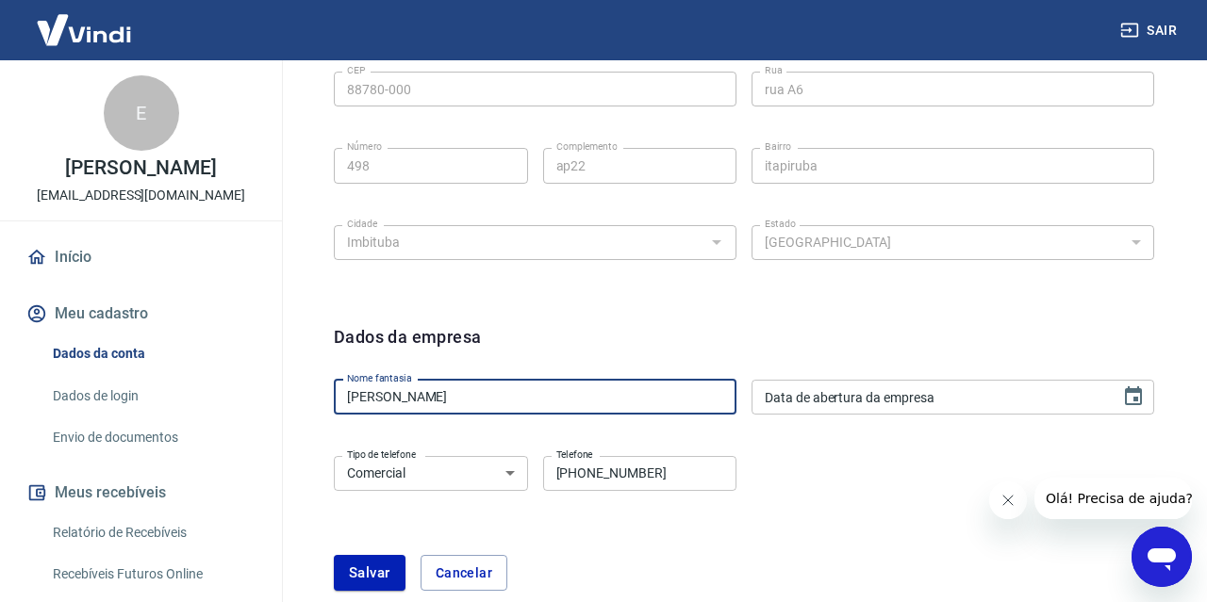
type input "[PERSON_NAME]"
click at [913, 398] on div "Data de abertura da empresa Data de abertura da empresa" at bounding box center [952, 397] width 403 height 35
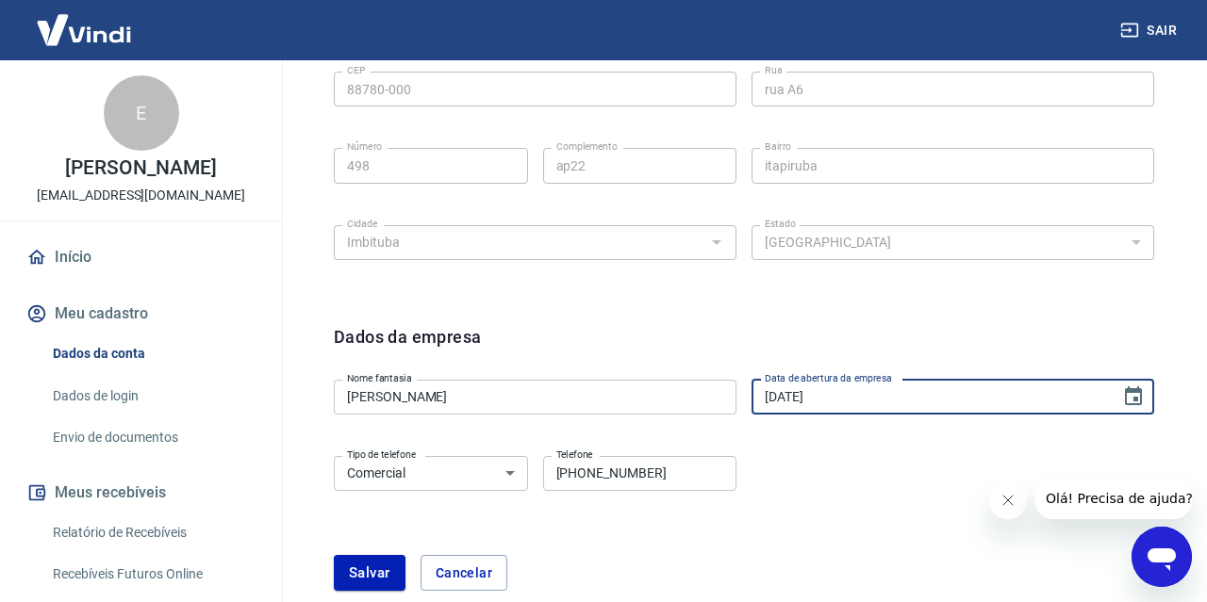
type input "[DATE]"
click at [879, 486] on div "Tipo de telefone Residencial Comercial Tipo de telefone Telefone (48) 99110-660…" at bounding box center [744, 487] width 820 height 76
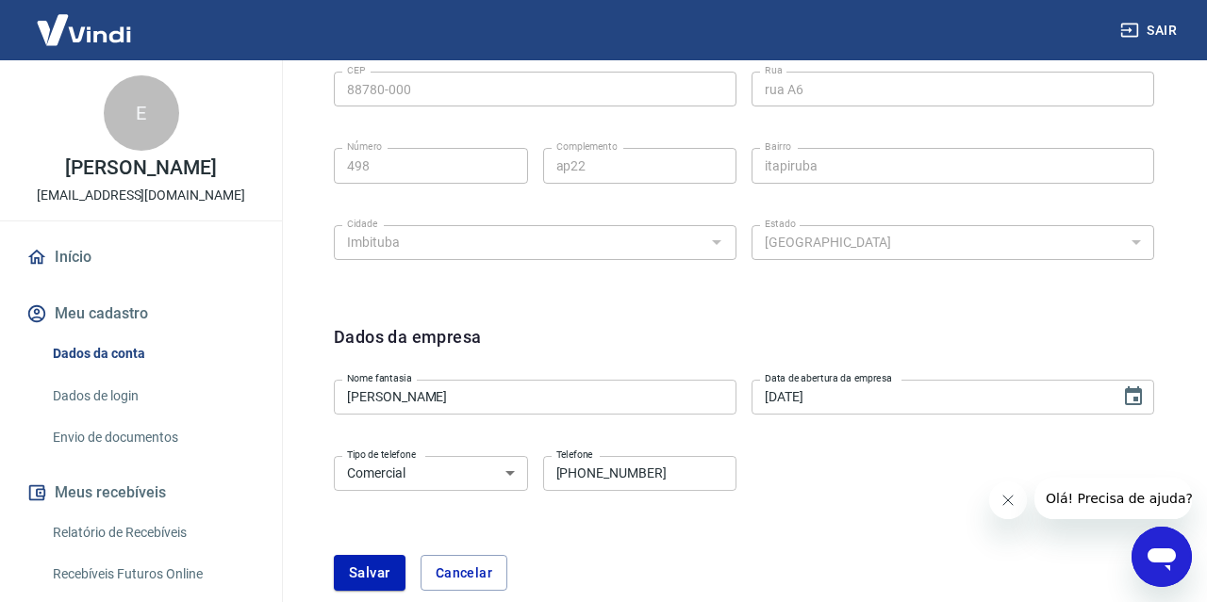
scroll to position [737, 0]
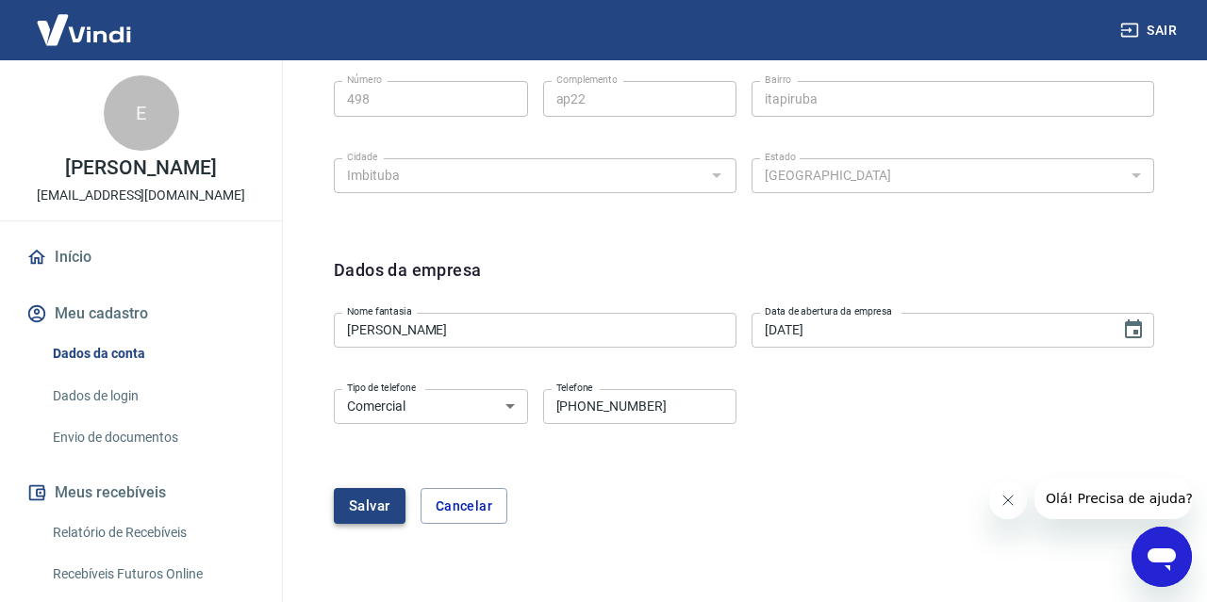
click at [378, 501] on button "Salvar" at bounding box center [370, 506] width 72 height 36
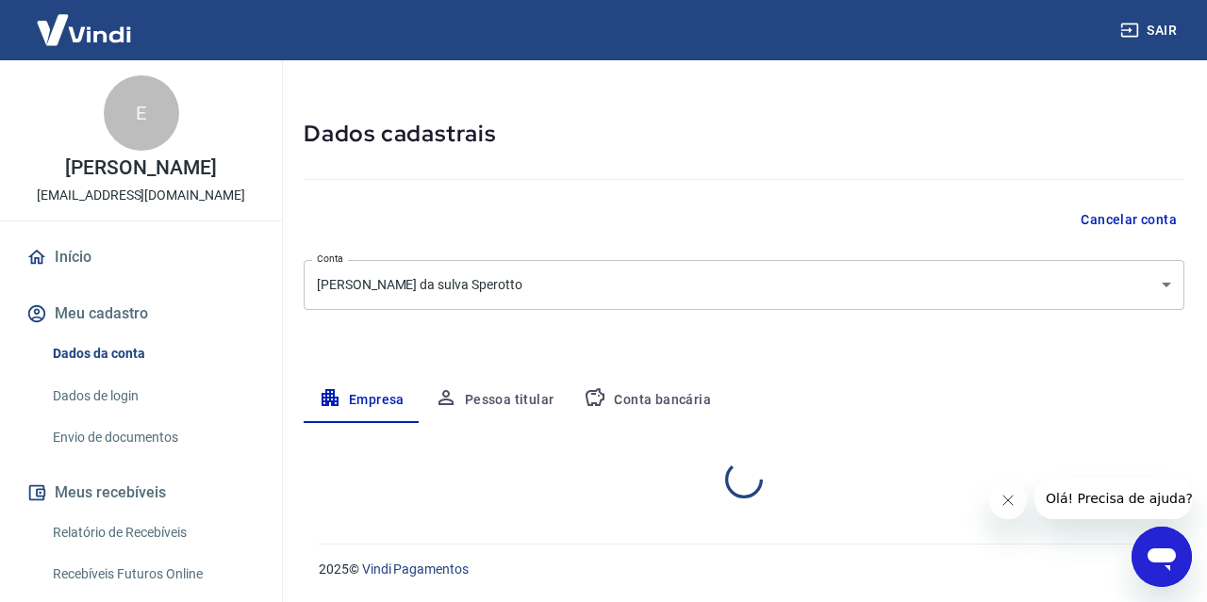
select select "SC"
select select "business"
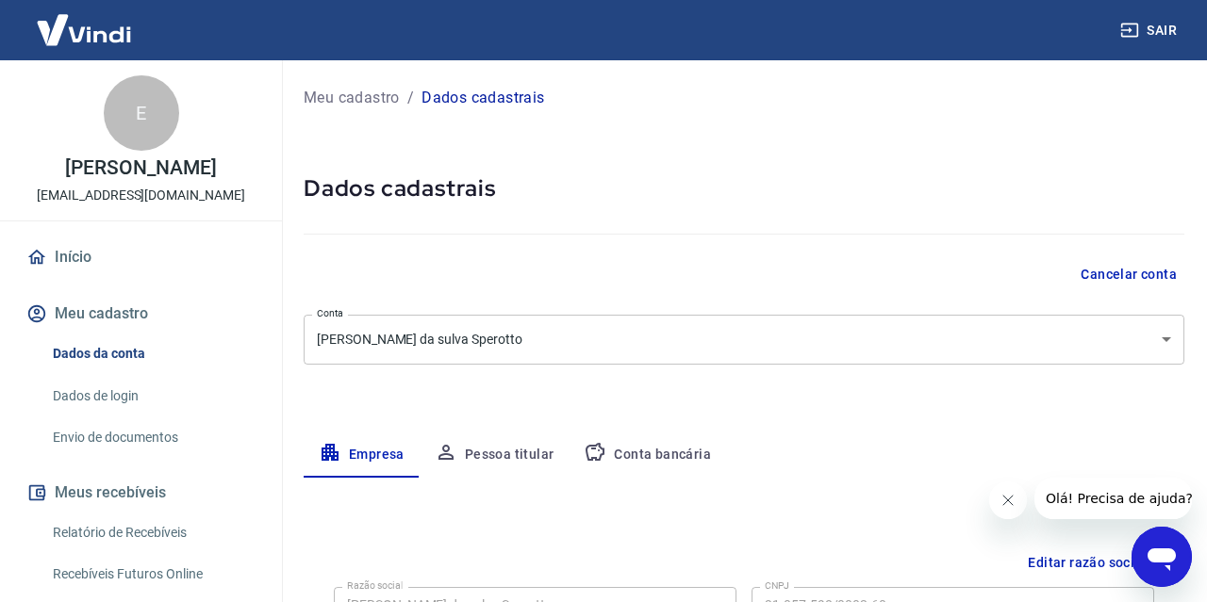
scroll to position [31, 0]
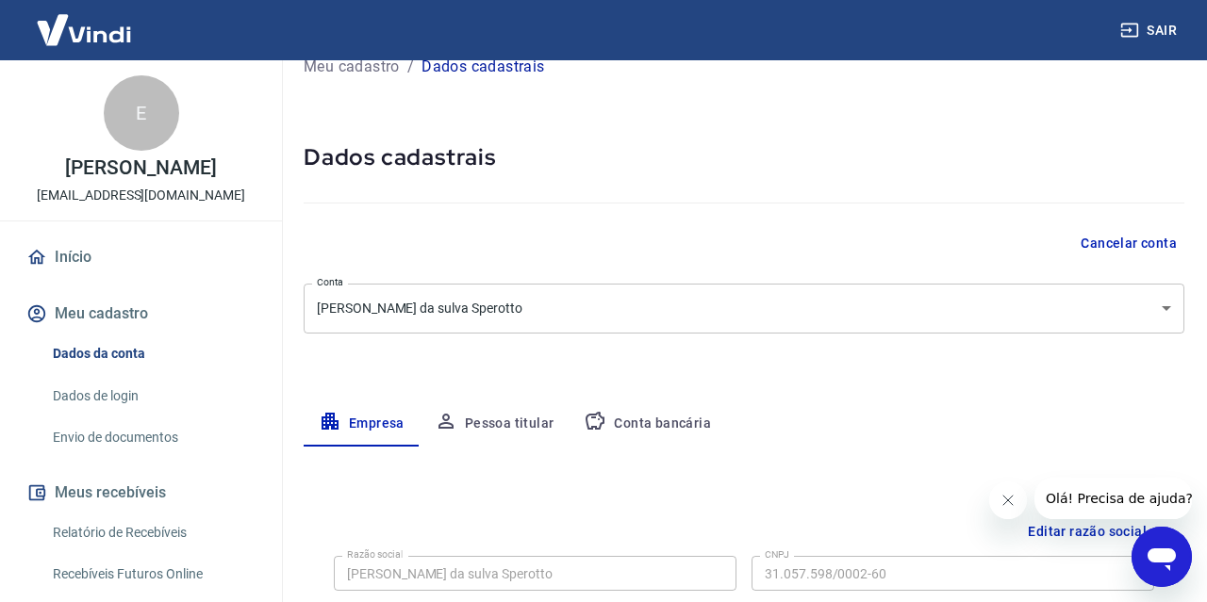
click at [484, 418] on button "Pessoa titular" at bounding box center [494, 424] width 150 height 45
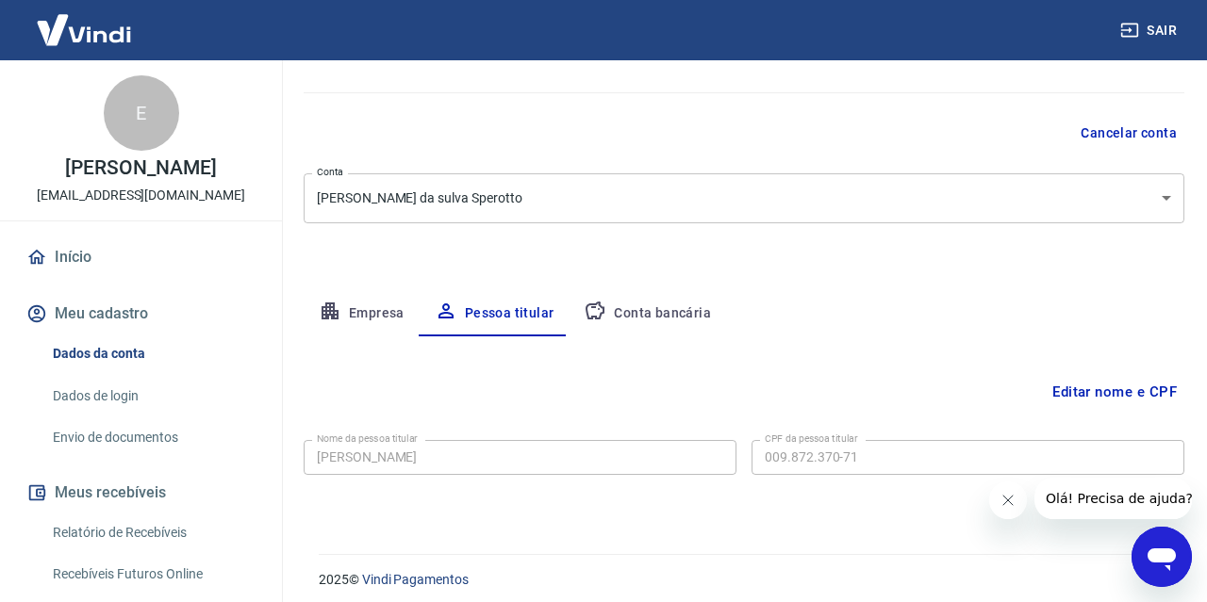
scroll to position [152, 0]
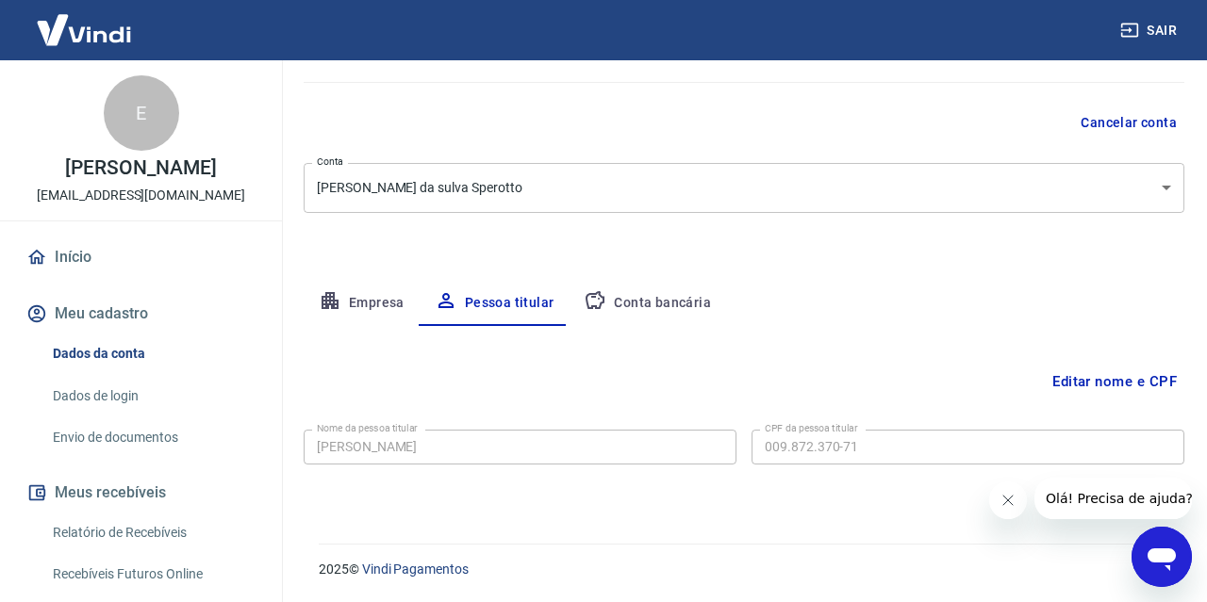
click at [660, 305] on button "Conta bancária" at bounding box center [646, 303] width 157 height 45
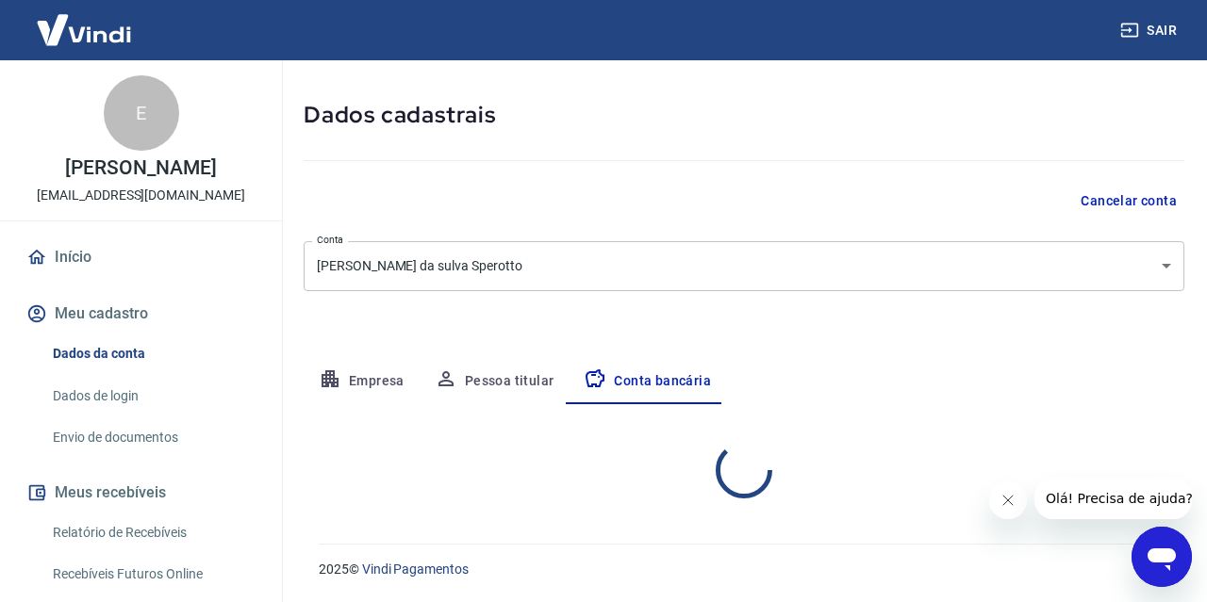
select select "1"
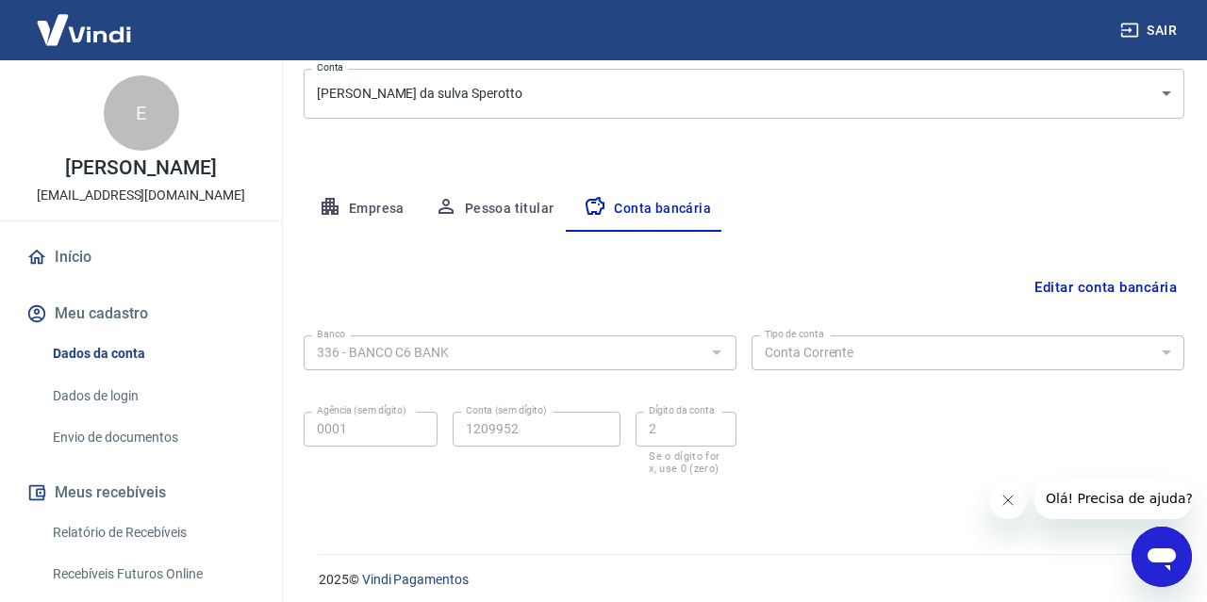
scroll to position [247, 0]
click at [1068, 279] on button "Editar conta bancária" at bounding box center [1105, 287] width 157 height 36
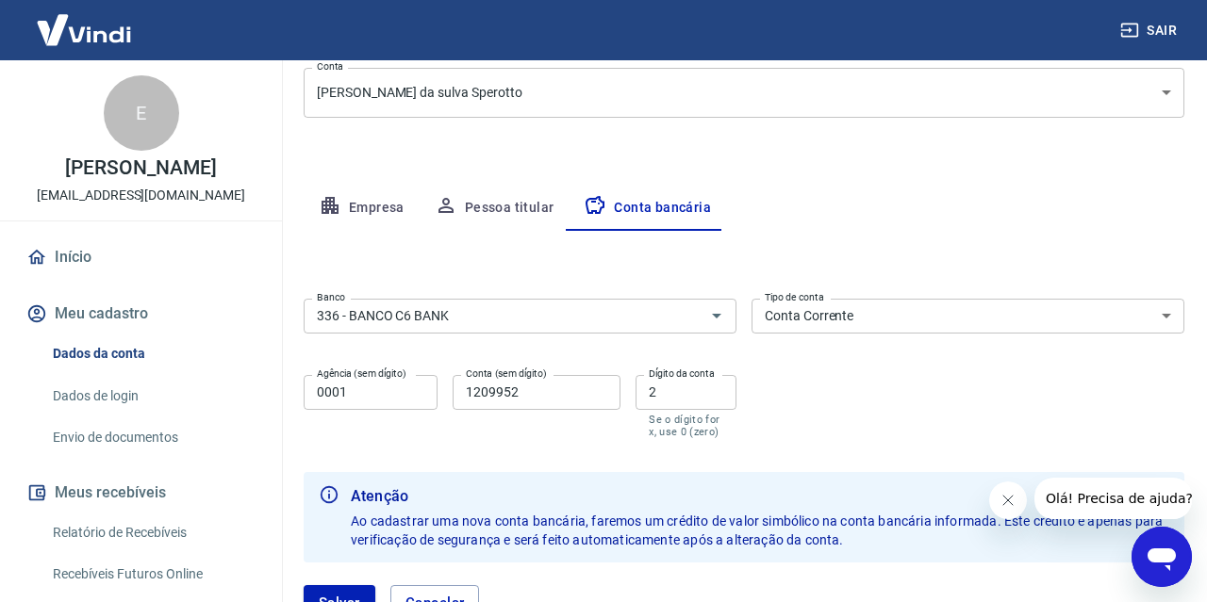
click at [524, 401] on input "1209952" at bounding box center [536, 392] width 168 height 35
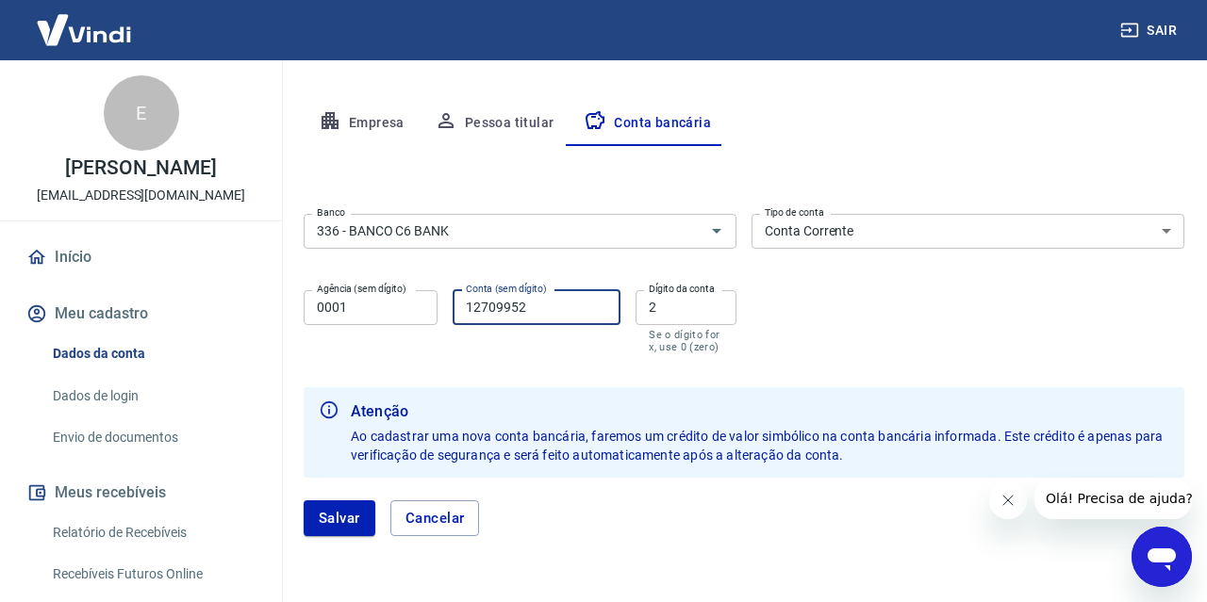
scroll to position [392, 0]
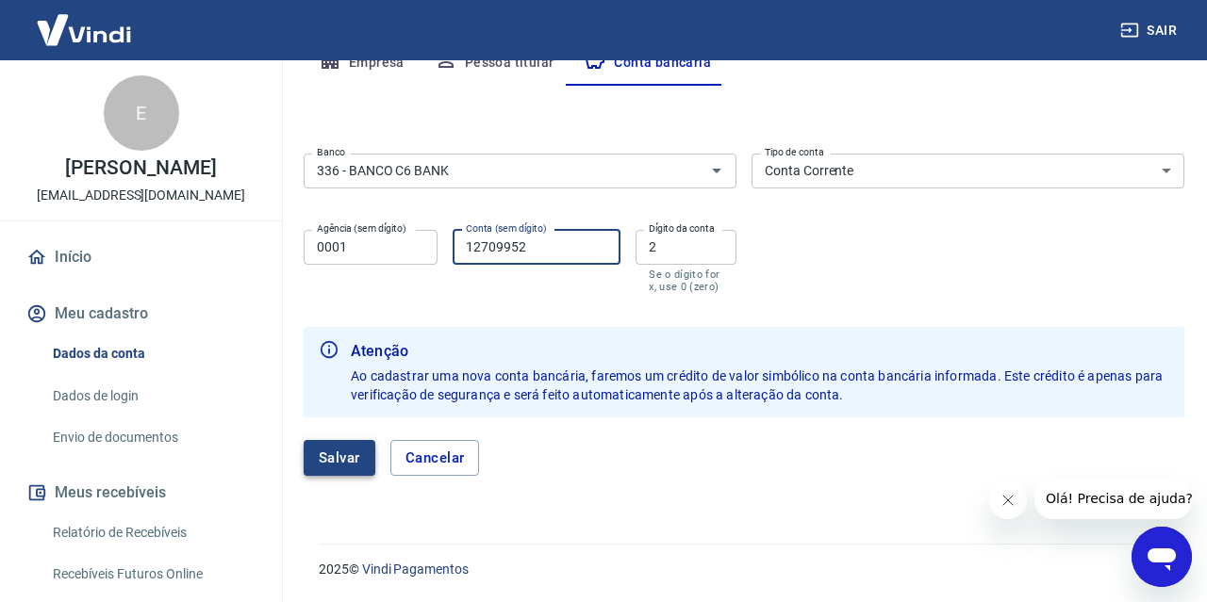
type input "12709952"
click at [360, 470] on button "Salvar" at bounding box center [340, 458] width 72 height 36
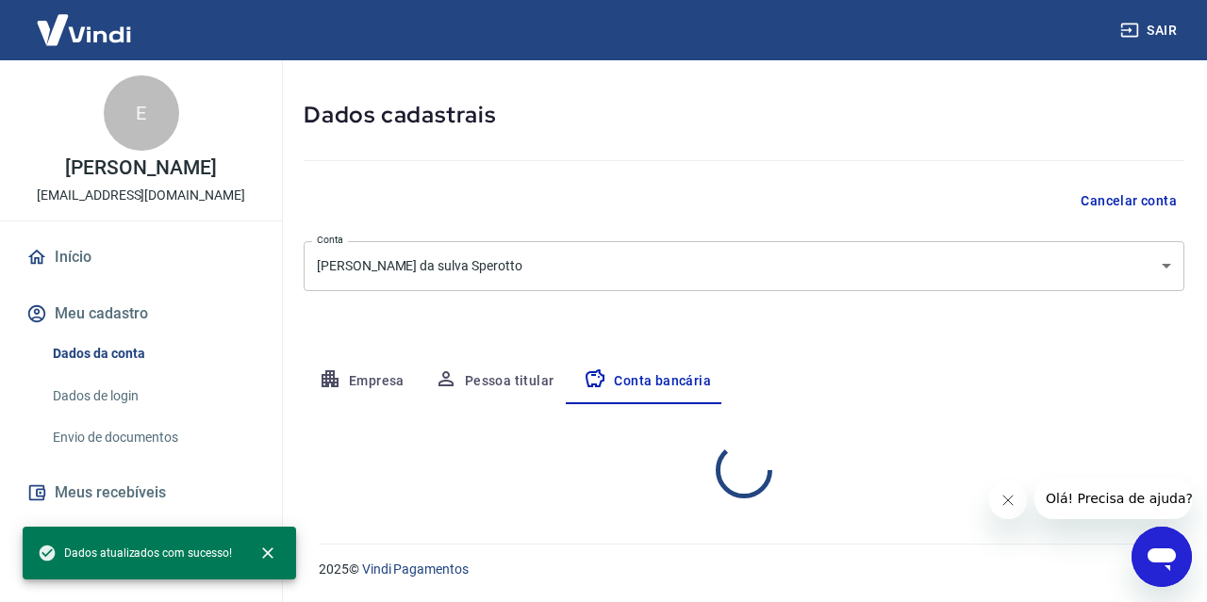
scroll to position [256, 0]
select select "1"
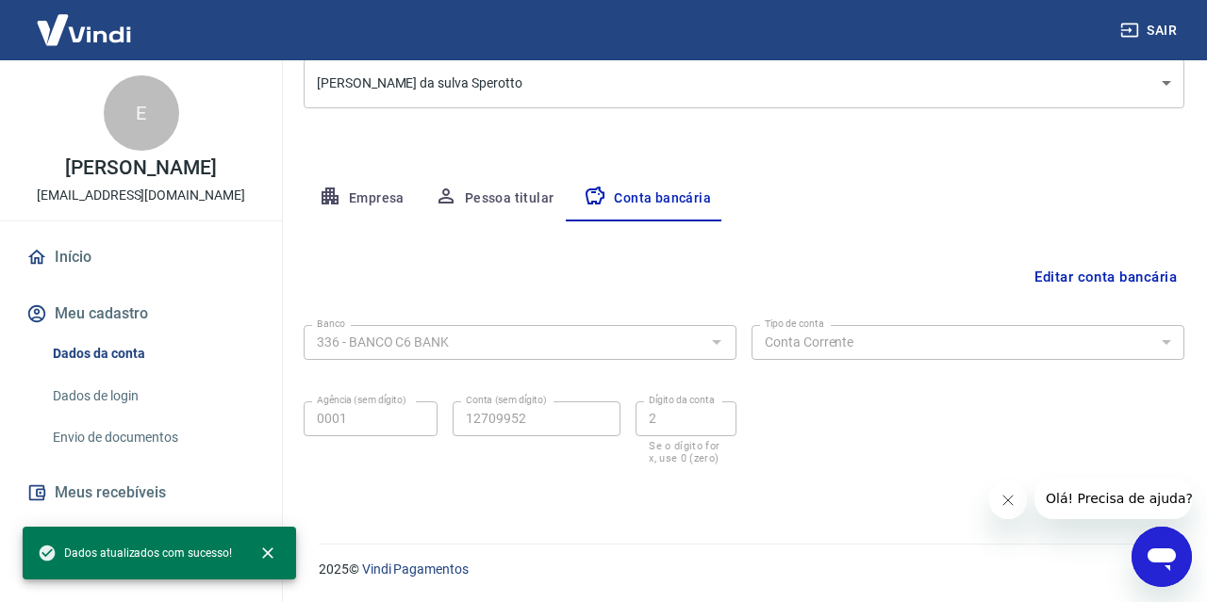
click at [120, 397] on link "Dados de login" at bounding box center [152, 396] width 214 height 39
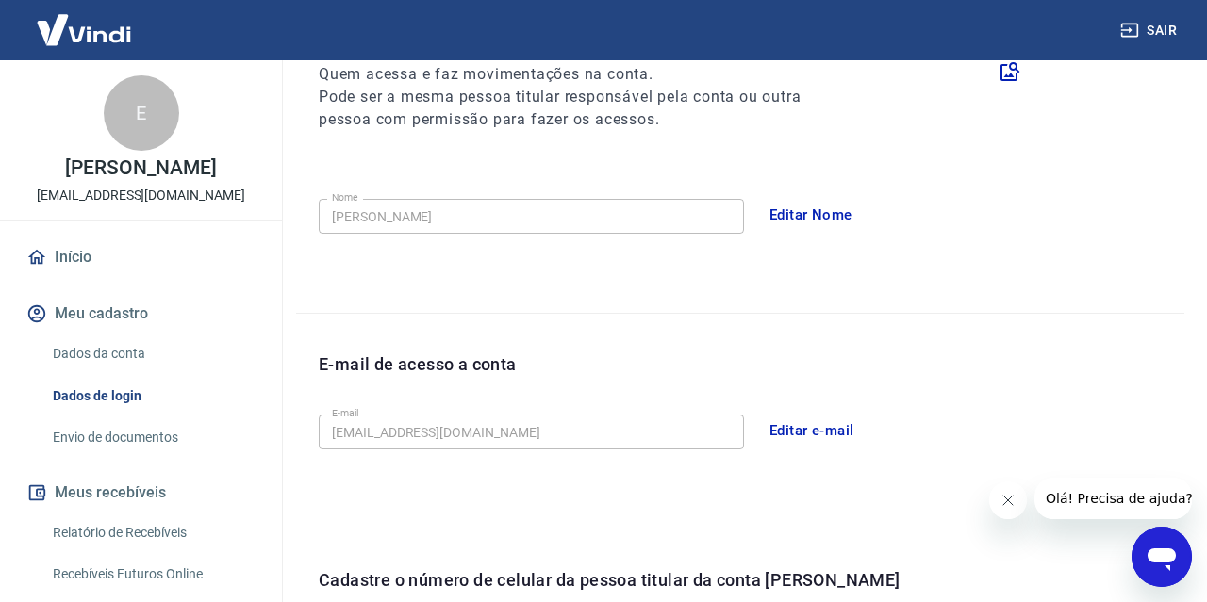
scroll to position [605, 0]
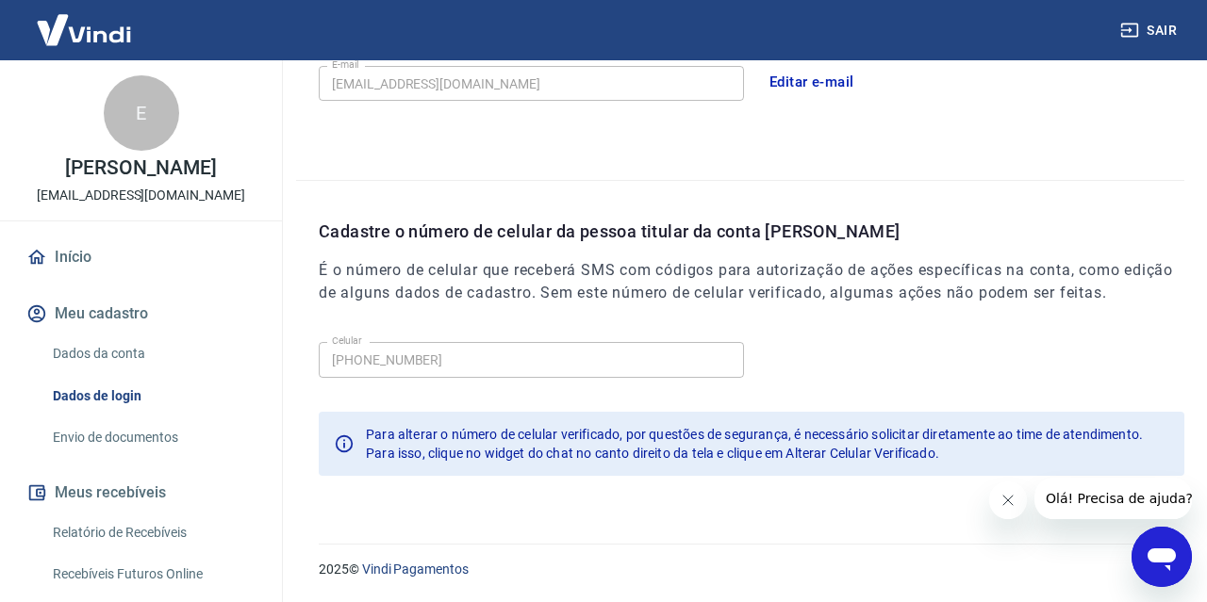
click at [122, 358] on link "Dados da conta" at bounding box center [152, 354] width 214 height 39
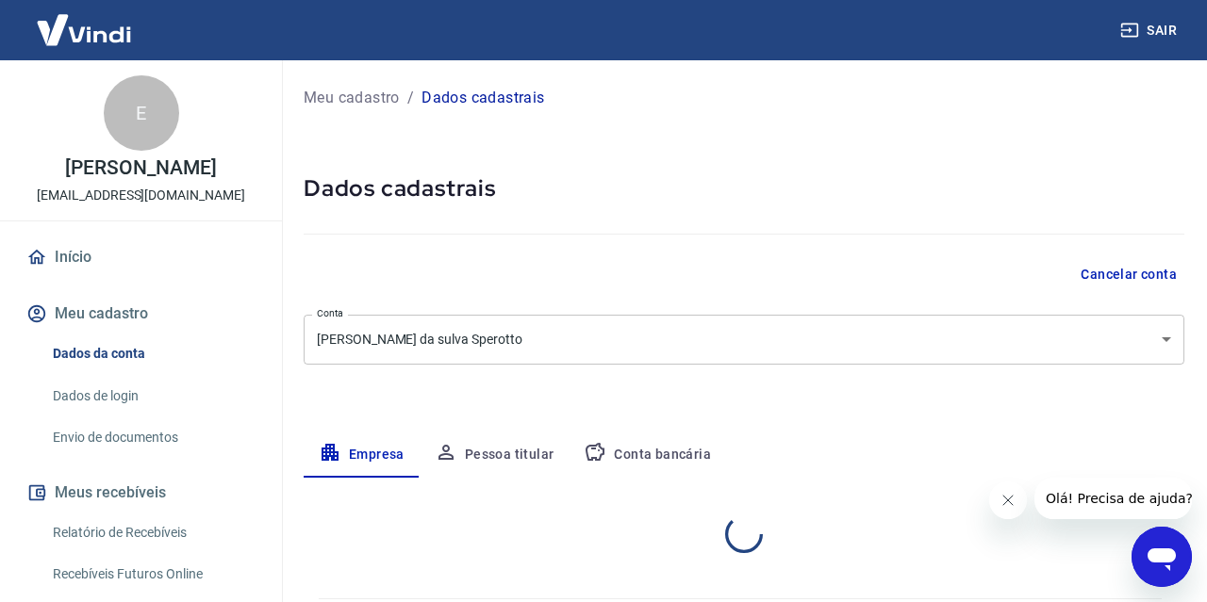
select select "SC"
select select "business"
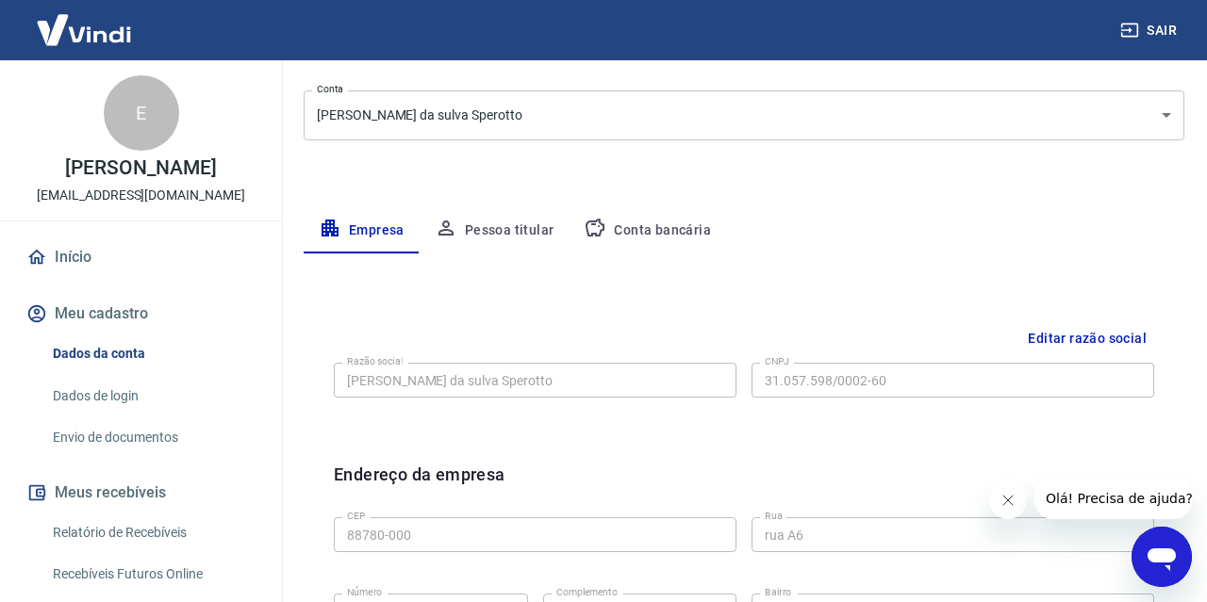
click at [511, 224] on button "Pessoa titular" at bounding box center [494, 230] width 150 height 45
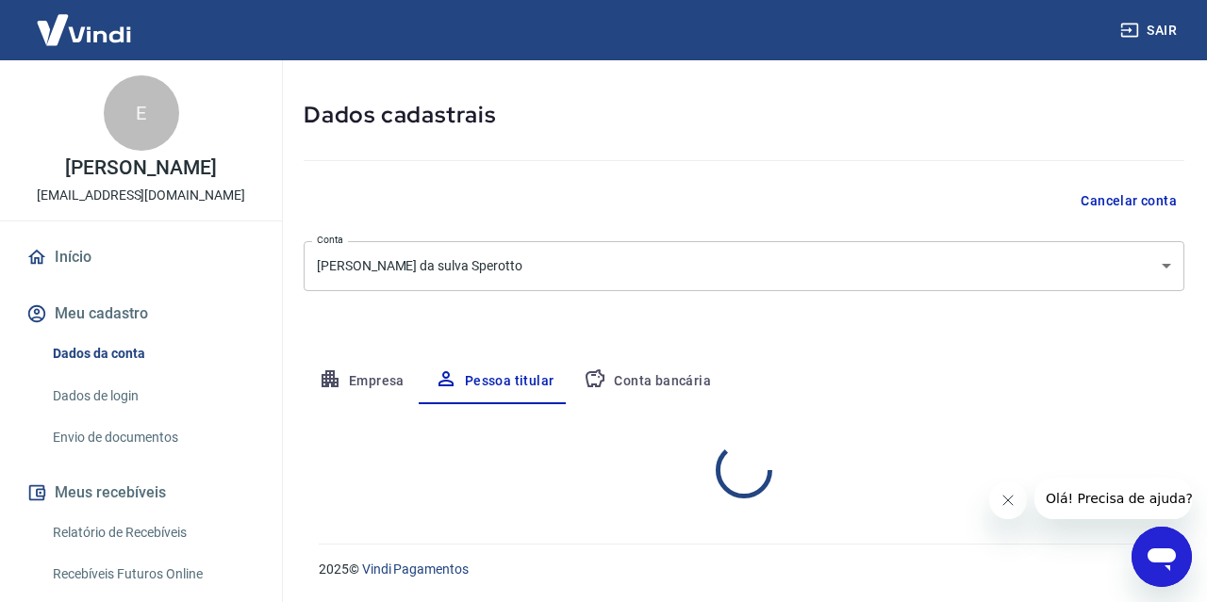
scroll to position [152, 0]
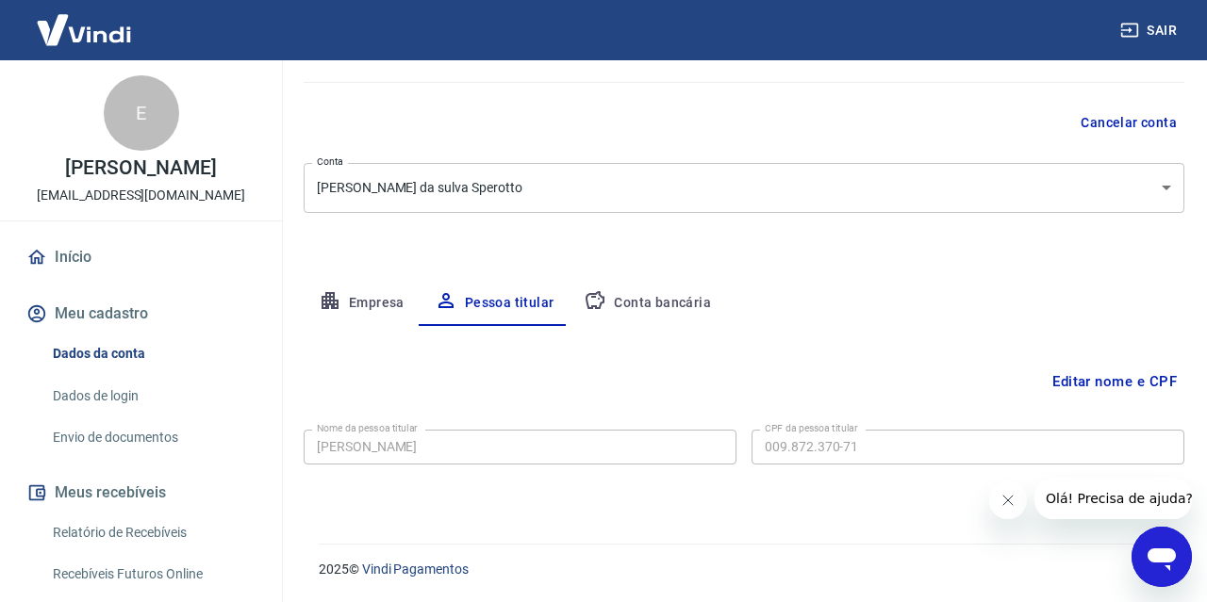
click at [638, 302] on button "Conta bancária" at bounding box center [646, 303] width 157 height 45
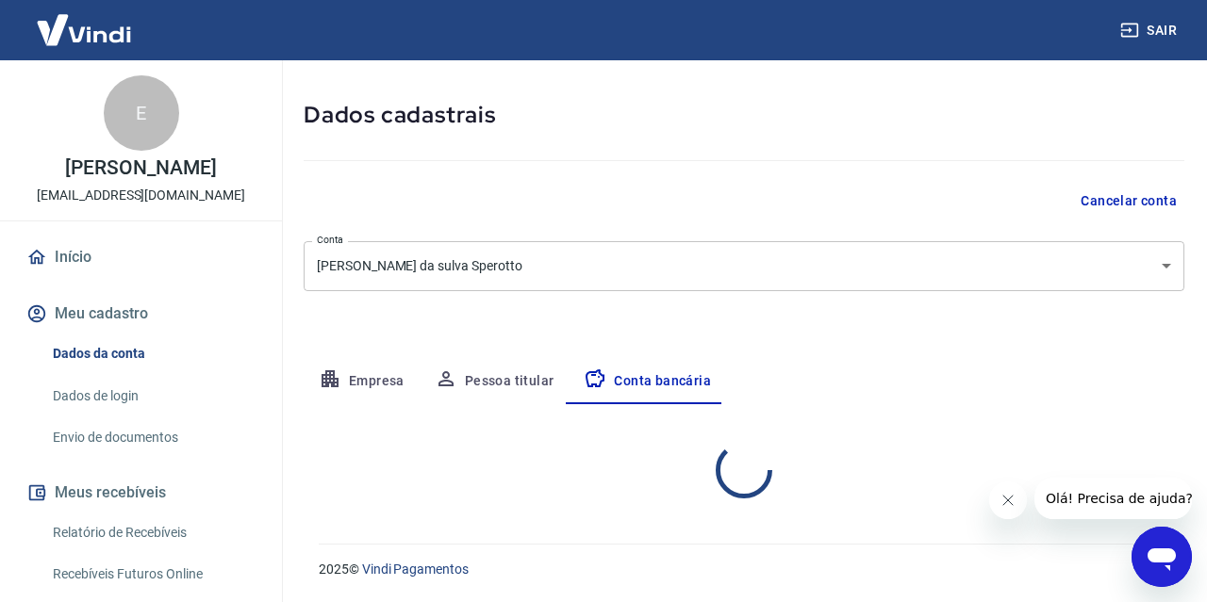
select select "1"
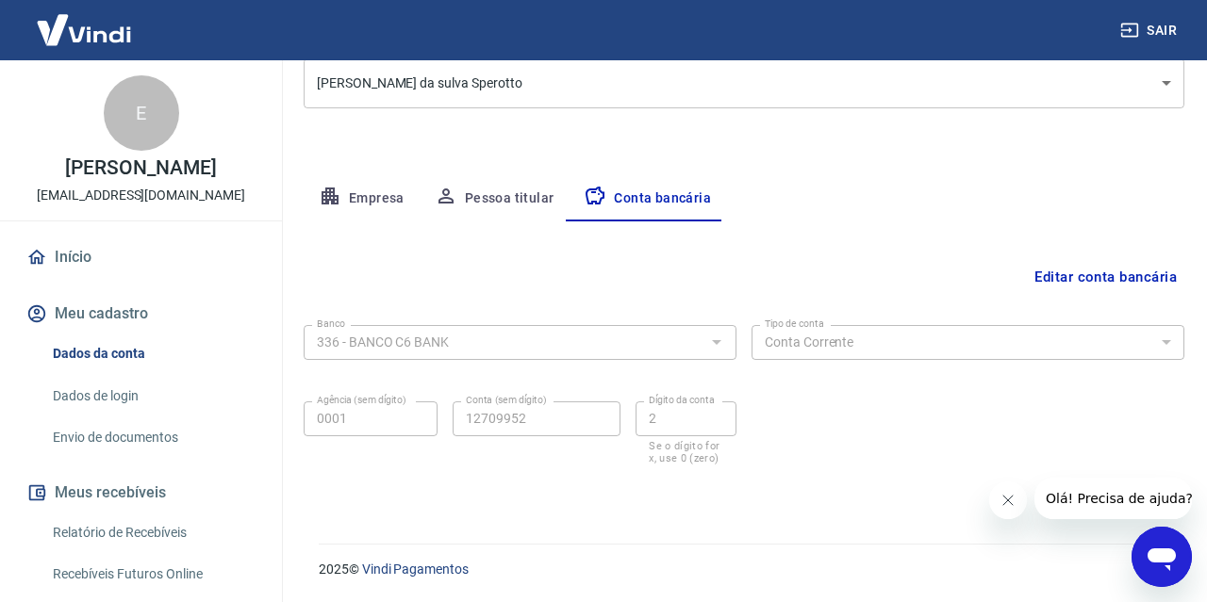
scroll to position [47, 0]
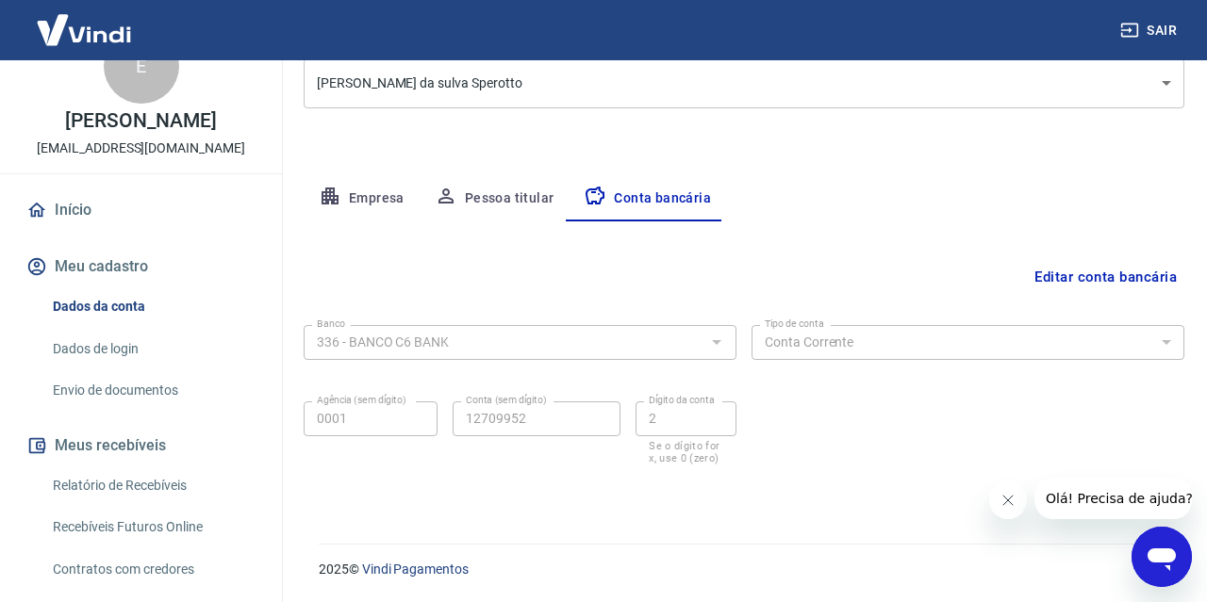
click at [141, 388] on link "Envio de documentos" at bounding box center [152, 390] width 214 height 39
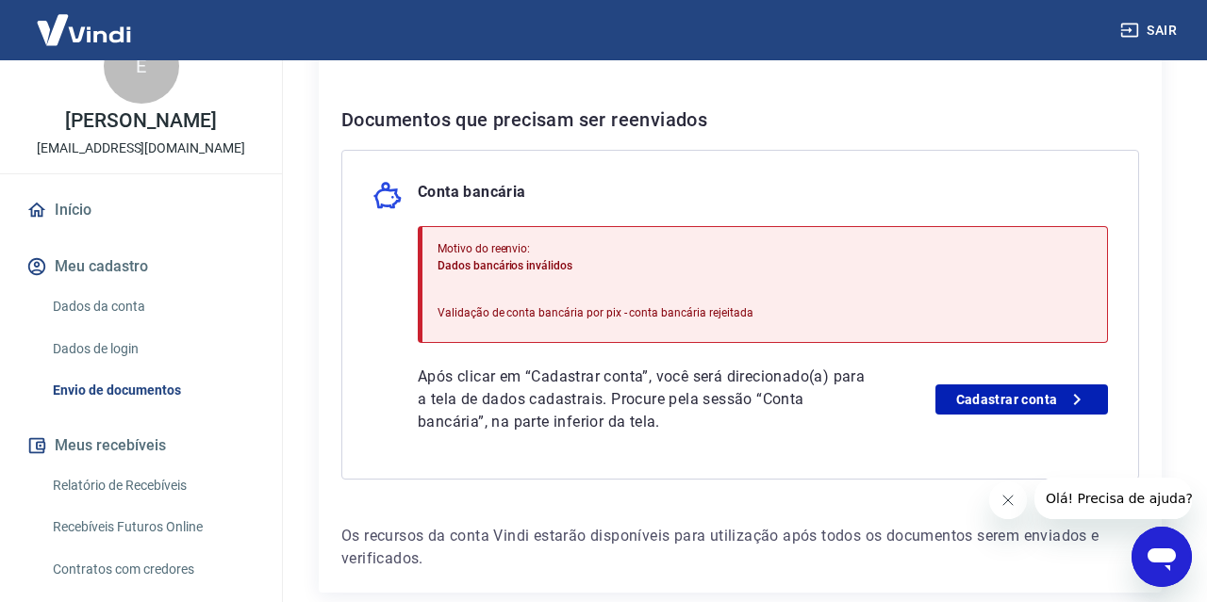
scroll to position [383, 0]
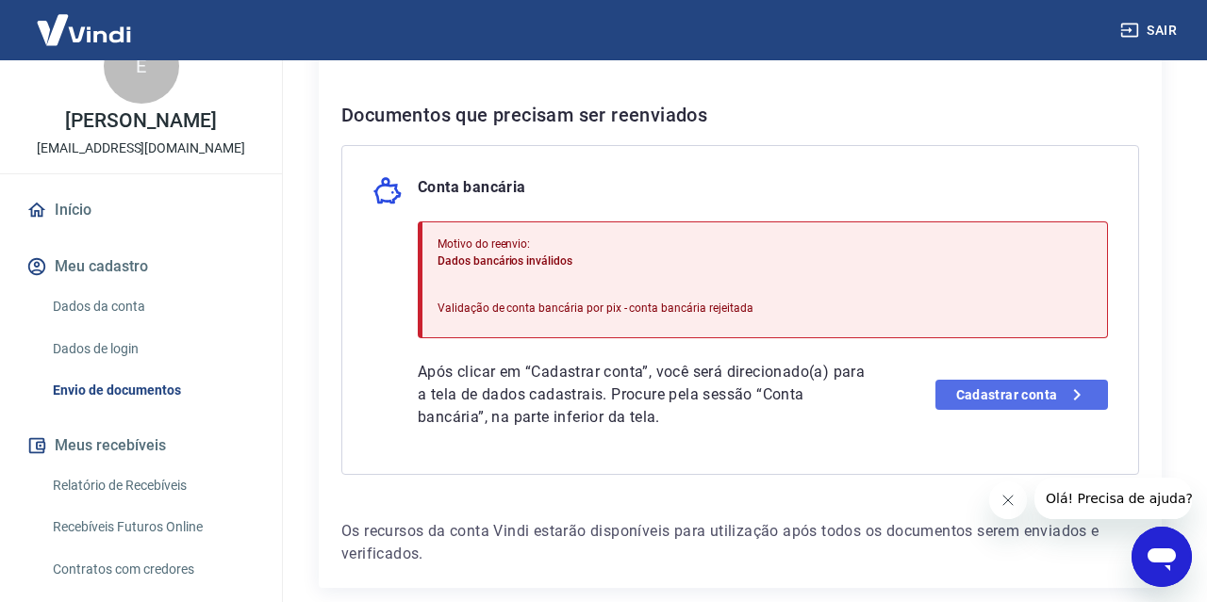
click at [988, 388] on link "Cadastrar conta" at bounding box center [1021, 395] width 173 height 30
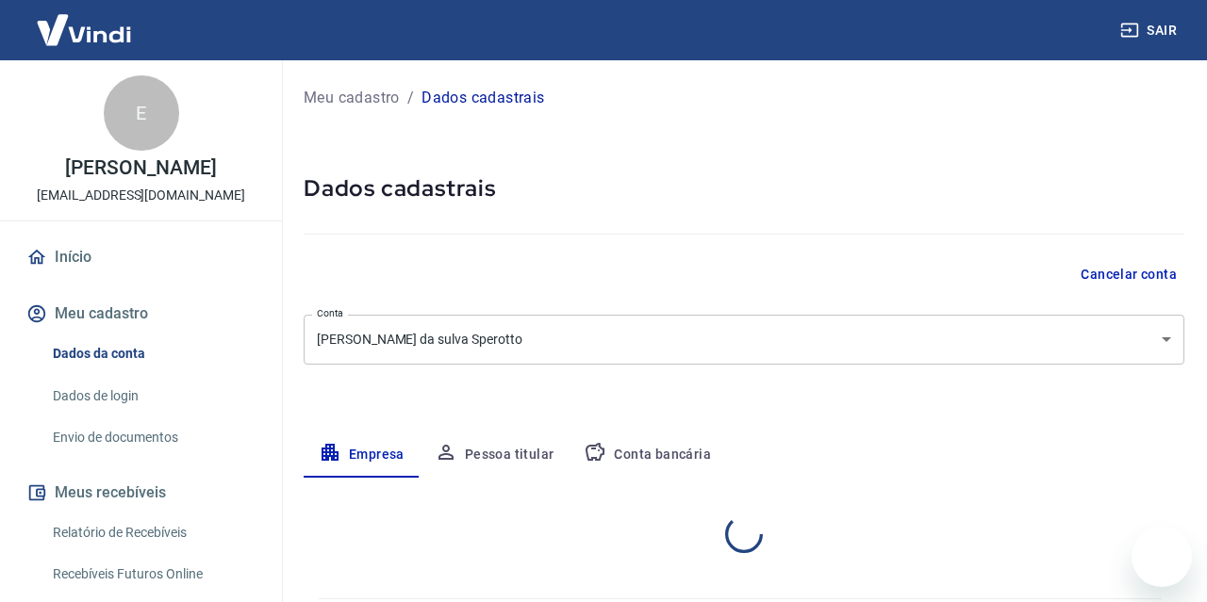
select select "SC"
select select "business"
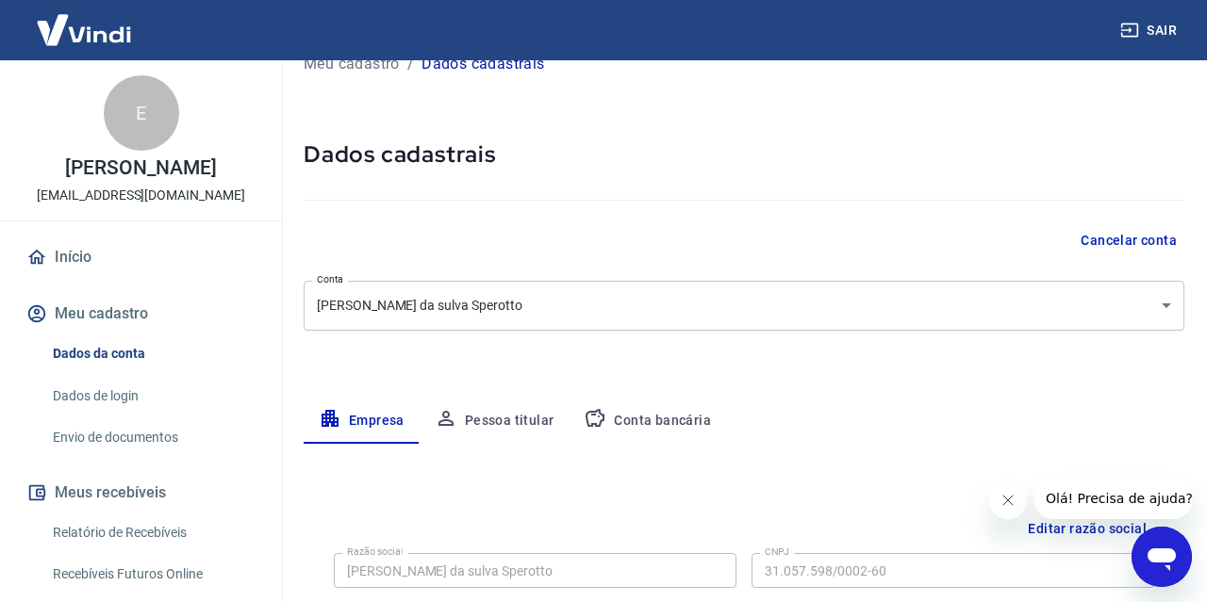
scroll to position [37, 0]
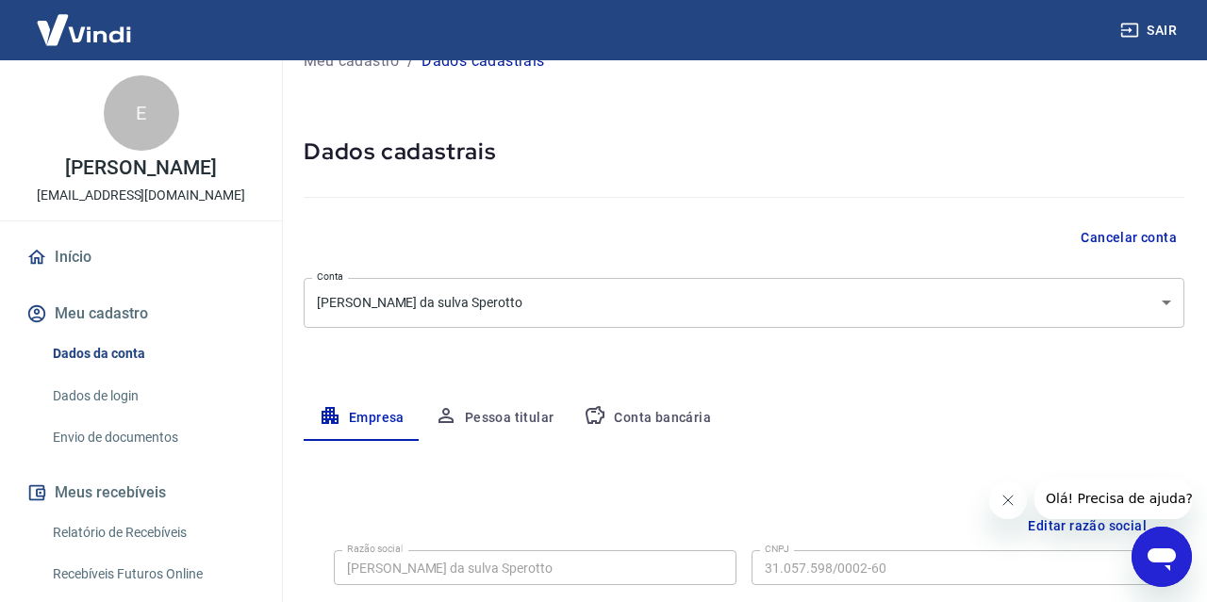
click at [662, 415] on button "Conta bancária" at bounding box center [646, 418] width 157 height 45
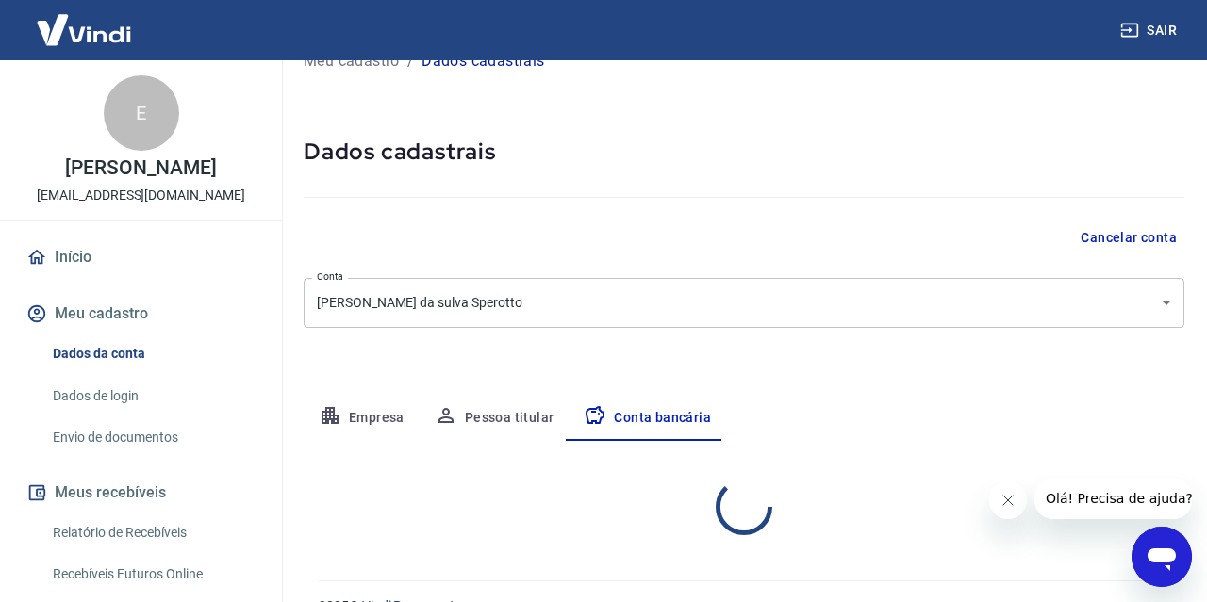
select select "1"
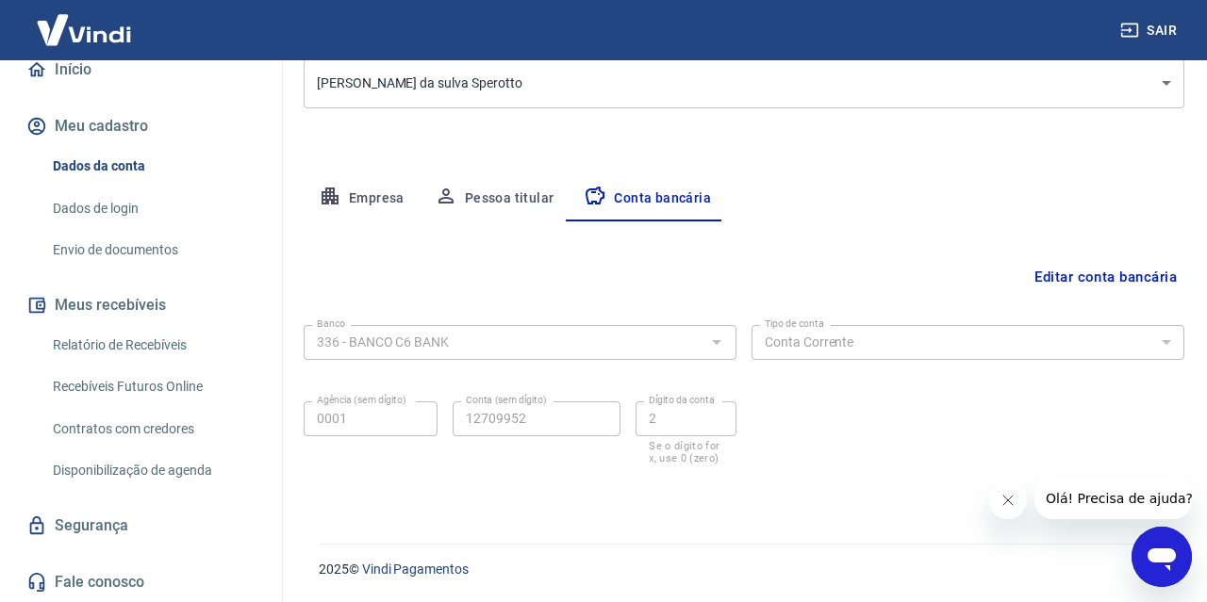
scroll to position [189, 0]
click at [111, 246] on link "Envio de documentos" at bounding box center [152, 249] width 214 height 39
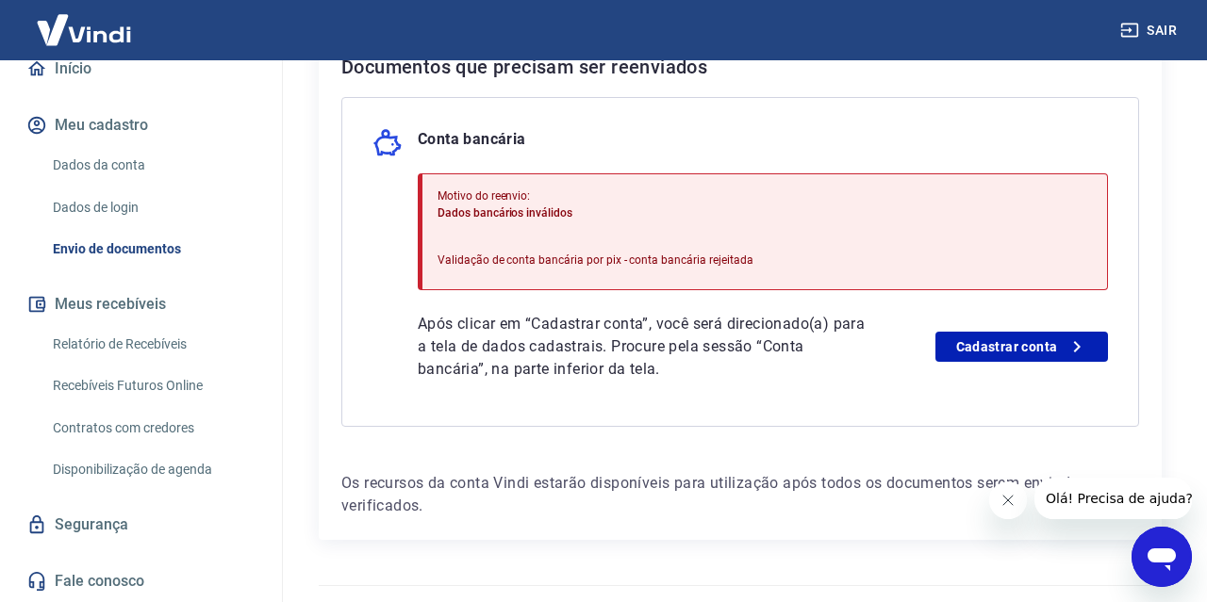
scroll to position [472, 0]
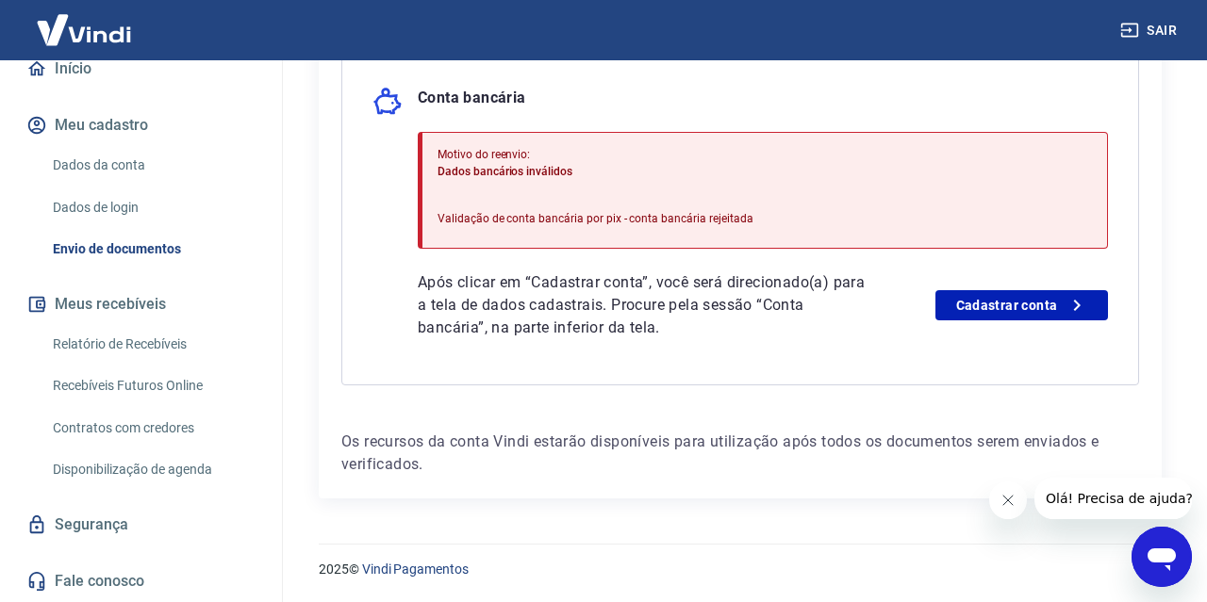
click at [123, 242] on link "Envio de documentos" at bounding box center [152, 249] width 214 height 39
